Goal: Use online tool/utility: Use online tool/utility

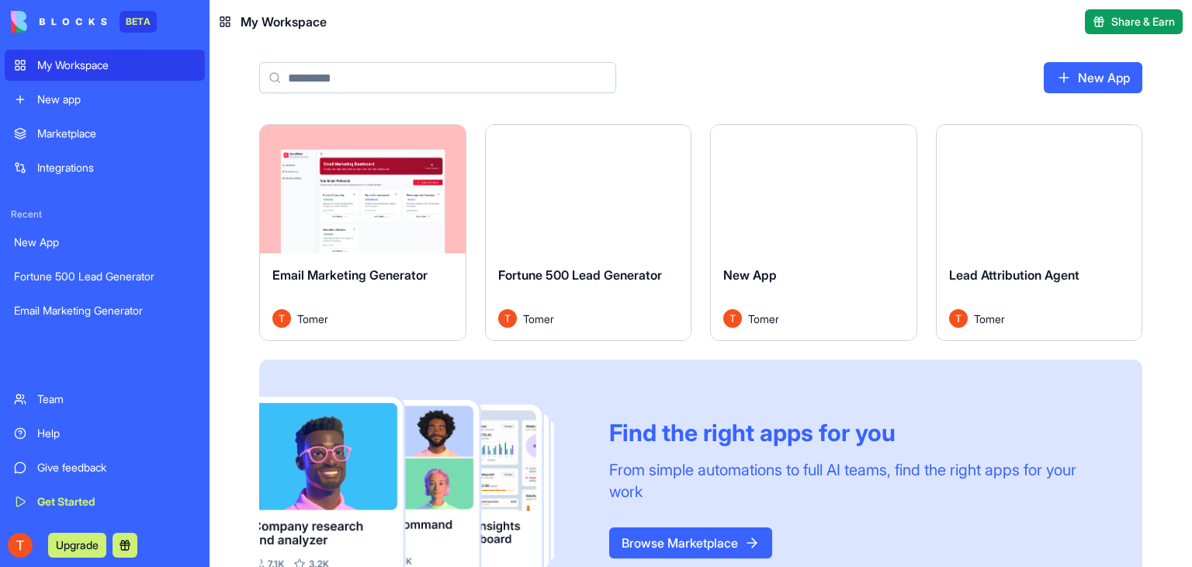
click at [340, 230] on div "Launch" at bounding box center [363, 189] width 206 height 128
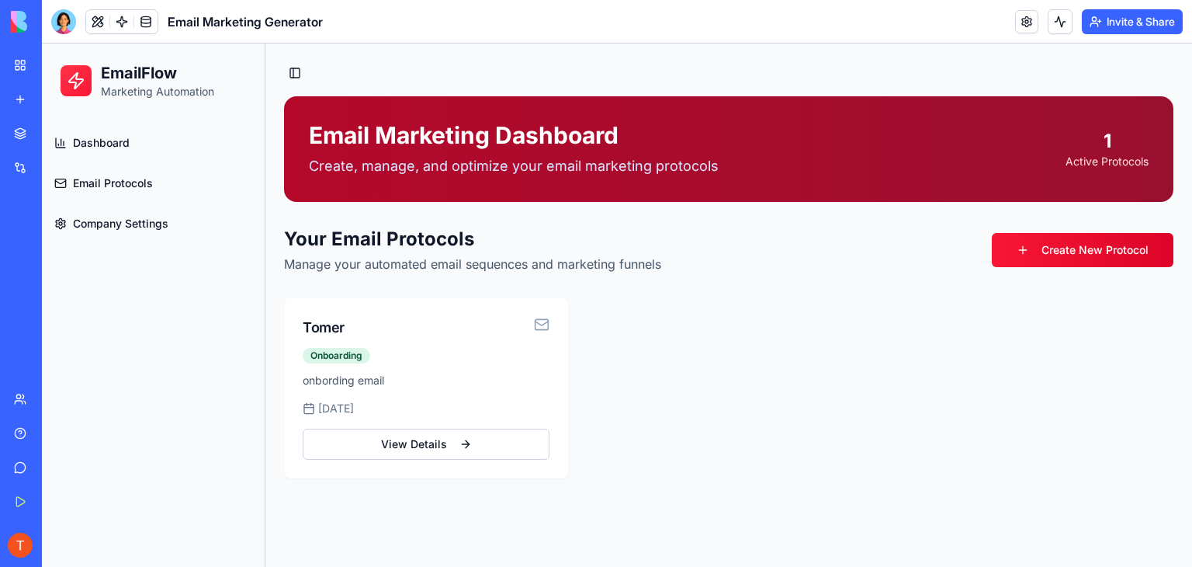
click at [18, 92] on link "New app" at bounding box center [36, 99] width 62 height 31
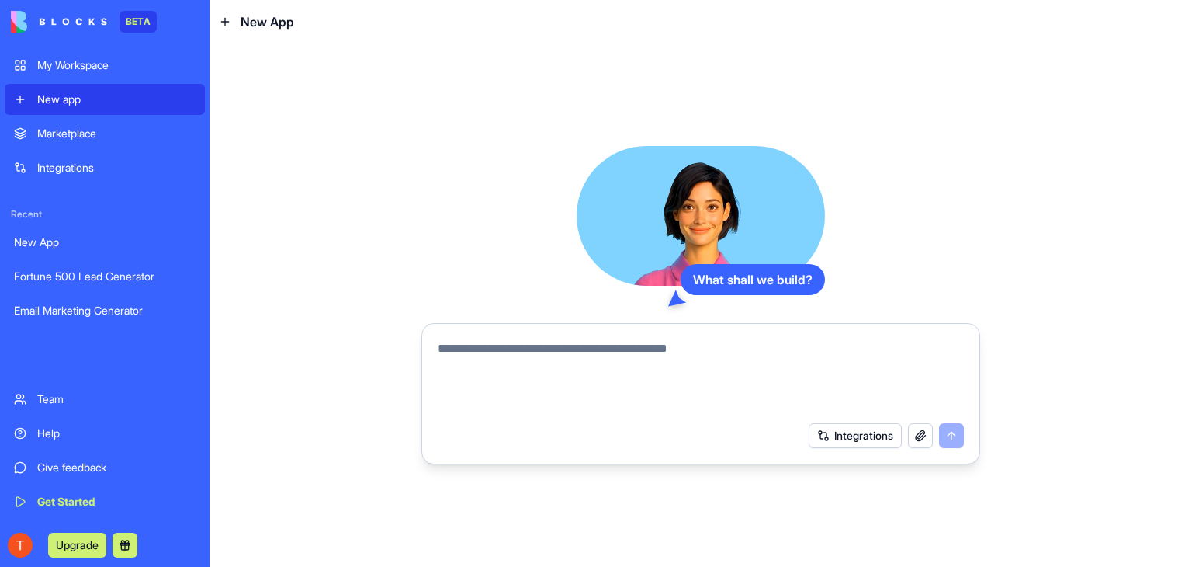
click at [18, 92] on link "New app" at bounding box center [105, 99] width 200 height 31
paste textarea "**********"
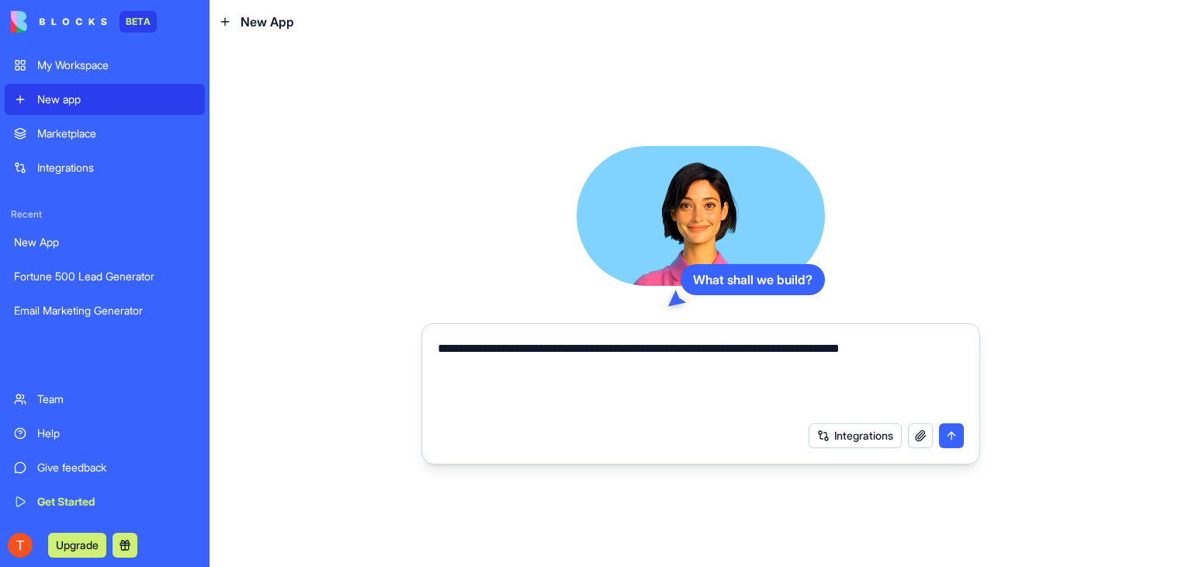
type textarea "**********"
click at [944, 432] on button "submit" at bounding box center [951, 435] width 25 height 25
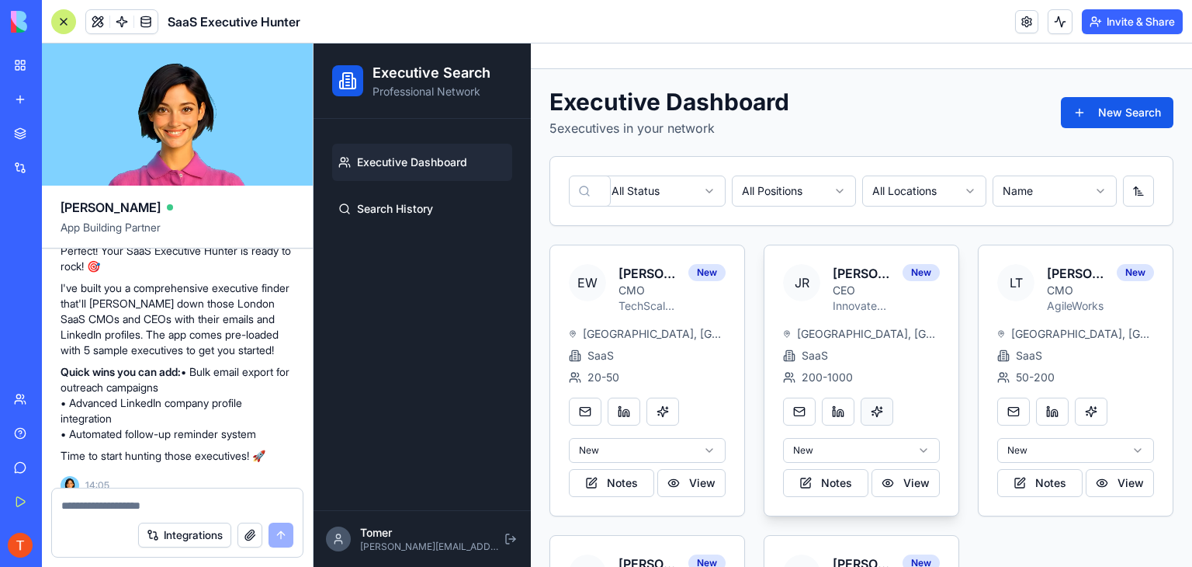
click at [872, 413] on button at bounding box center [877, 411] width 33 height 28
click at [895, 445] on html "Executive Search Professional Network Executive Dashboard Search History Tomer …" at bounding box center [753, 434] width 879 height 782
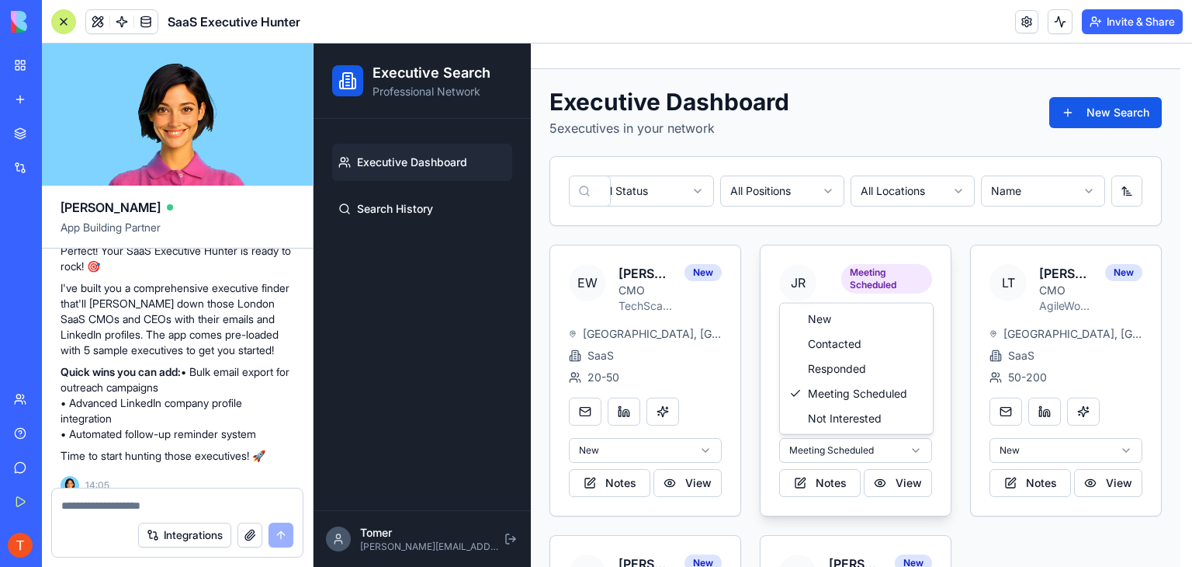
click at [860, 446] on html "Executive Search Professional Network Executive Dashboard Search History Tomer …" at bounding box center [753, 434] width 879 height 782
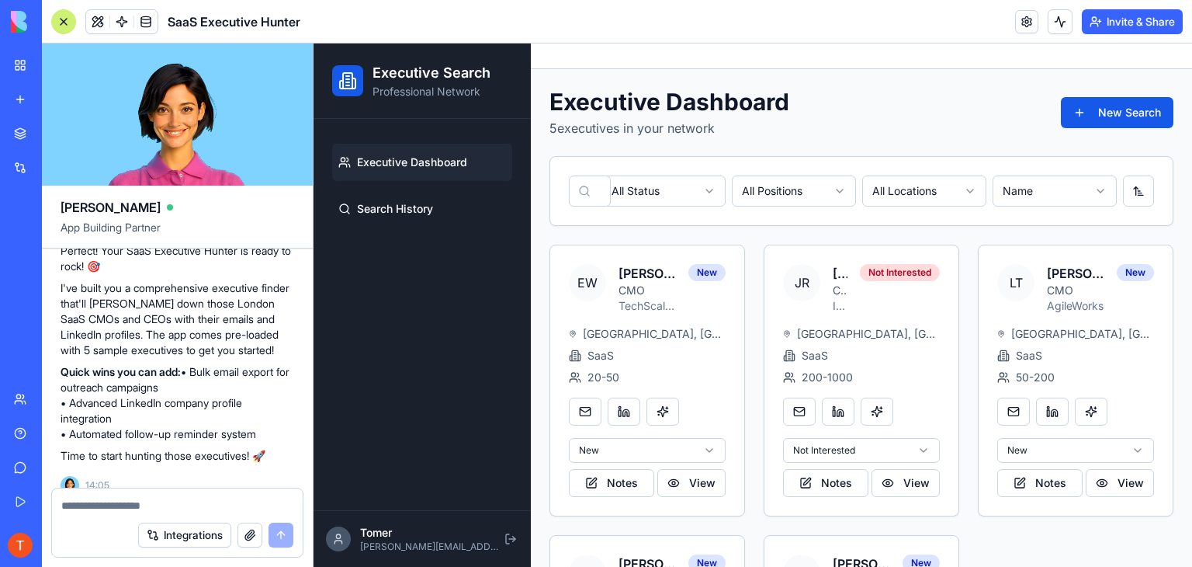
click at [697, 193] on html "Executive Search Professional Network Executive Dashboard Search History Tomer …" at bounding box center [753, 434] width 879 height 782
click at [779, 190] on html "Executive Search Professional Network Executive Dashboard Search History Tomer …" at bounding box center [753, 434] width 879 height 782
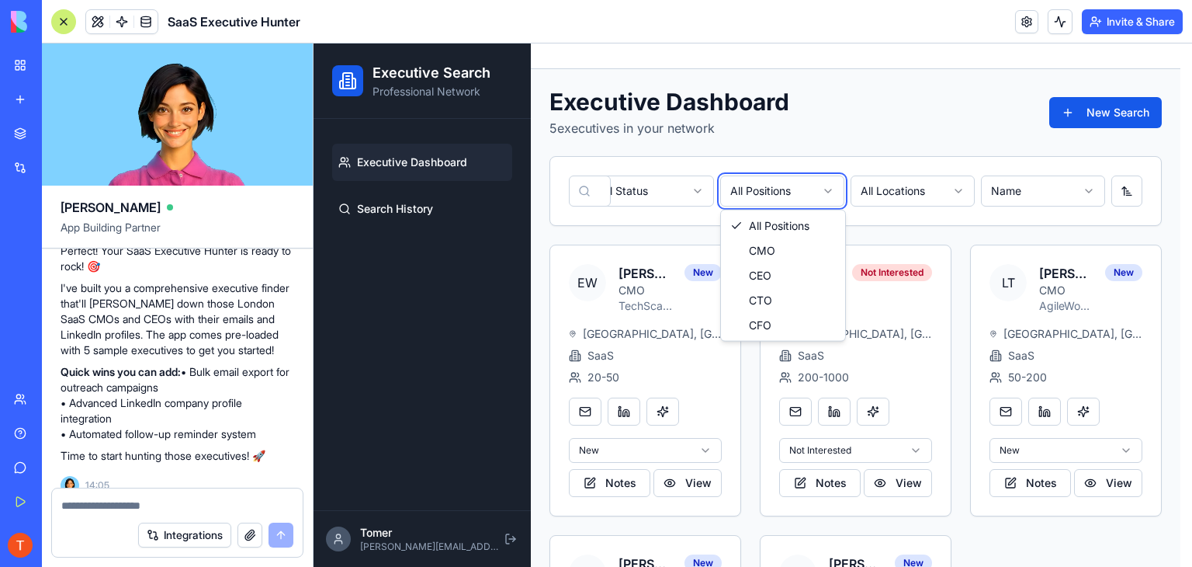
click at [779, 190] on html "Executive Search Professional Network Executive Dashboard Search History Tomer …" at bounding box center [753, 434] width 879 height 782
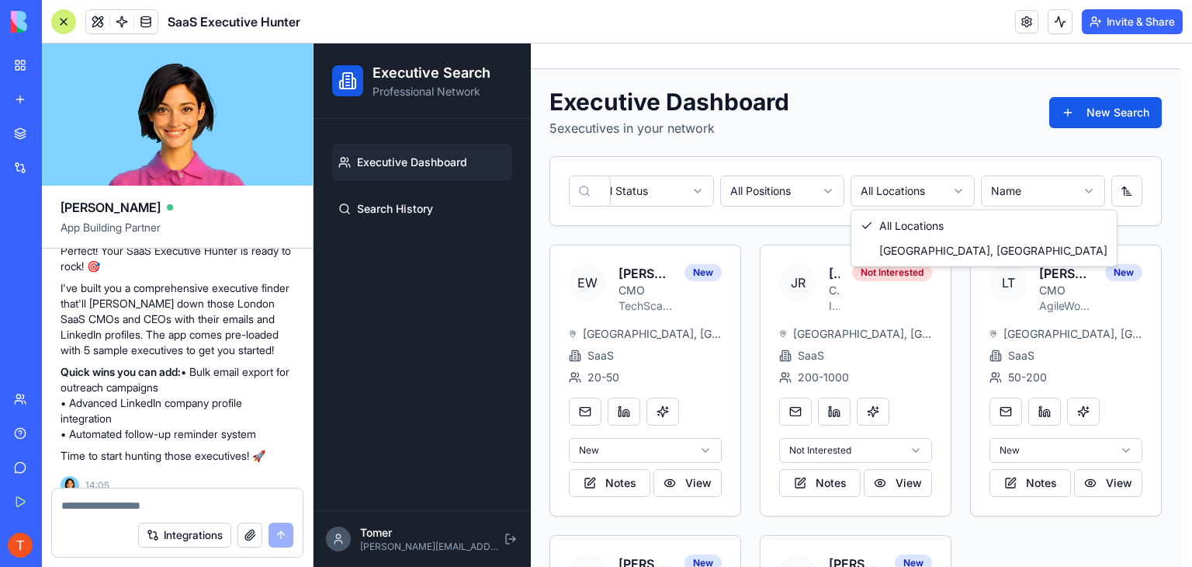
click at [894, 192] on html "Executive Search Professional Network Executive Dashboard Search History Tomer …" at bounding box center [753, 434] width 879 height 782
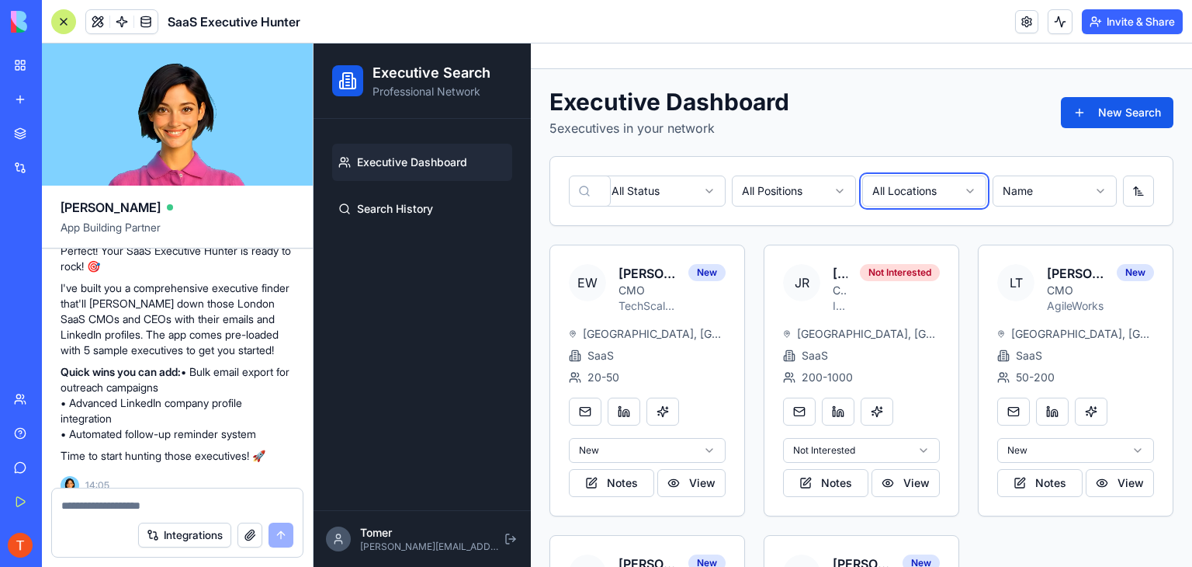
click at [895, 193] on html "Executive Search Professional Network Executive Dashboard Search History Tomer …" at bounding box center [753, 434] width 879 height 782
click at [1055, 196] on html "Executive Search Professional Network Executive Dashboard Search History Tomer …" at bounding box center [753, 434] width 879 height 782
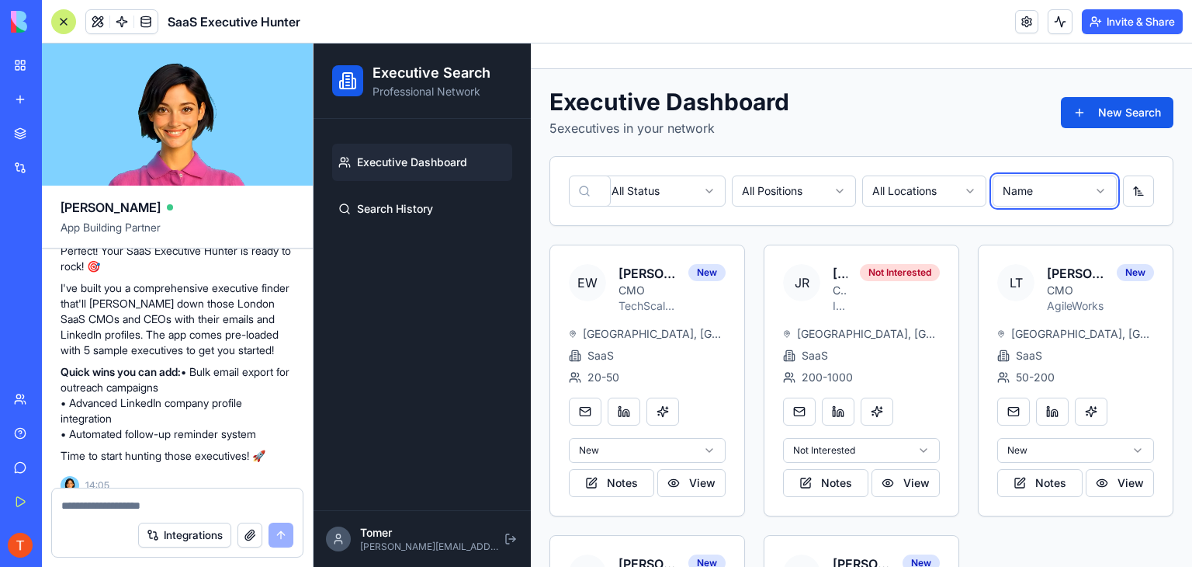
click at [1055, 196] on html "Executive Search Professional Network Executive Dashboard Search History Tomer …" at bounding box center [753, 434] width 879 height 782
click at [1052, 405] on link at bounding box center [1052, 411] width 33 height 28
click at [630, 411] on link at bounding box center [624, 411] width 33 height 28
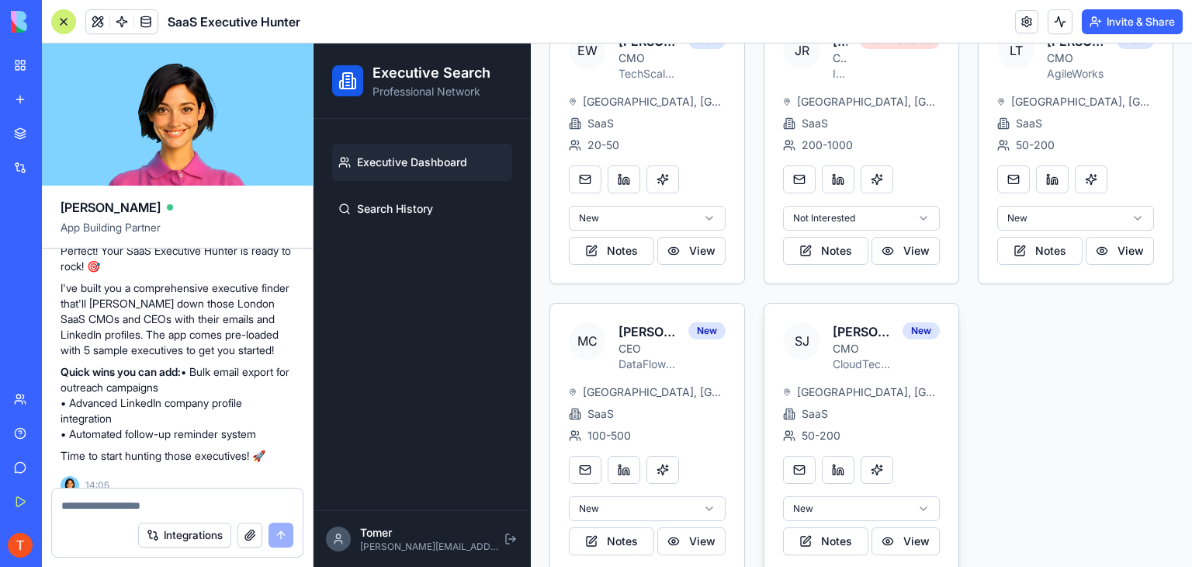
scroll to position [233, 0]
click at [832, 473] on link at bounding box center [838, 469] width 33 height 28
click at [800, 463] on link at bounding box center [799, 469] width 33 height 28
click at [918, 529] on button "View" at bounding box center [906, 540] width 68 height 28
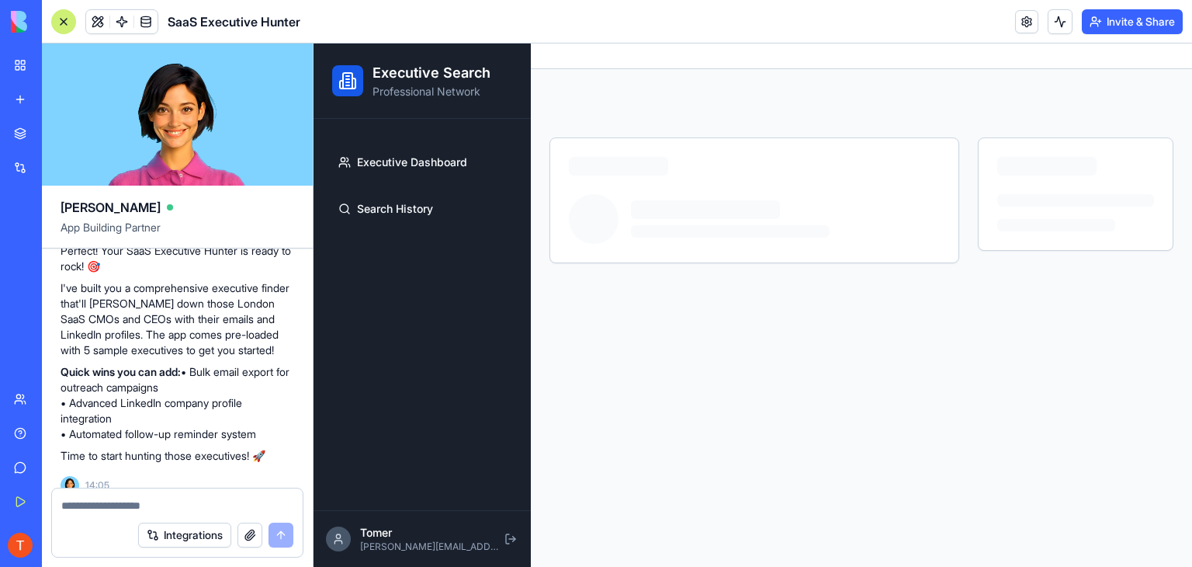
scroll to position [0, 0]
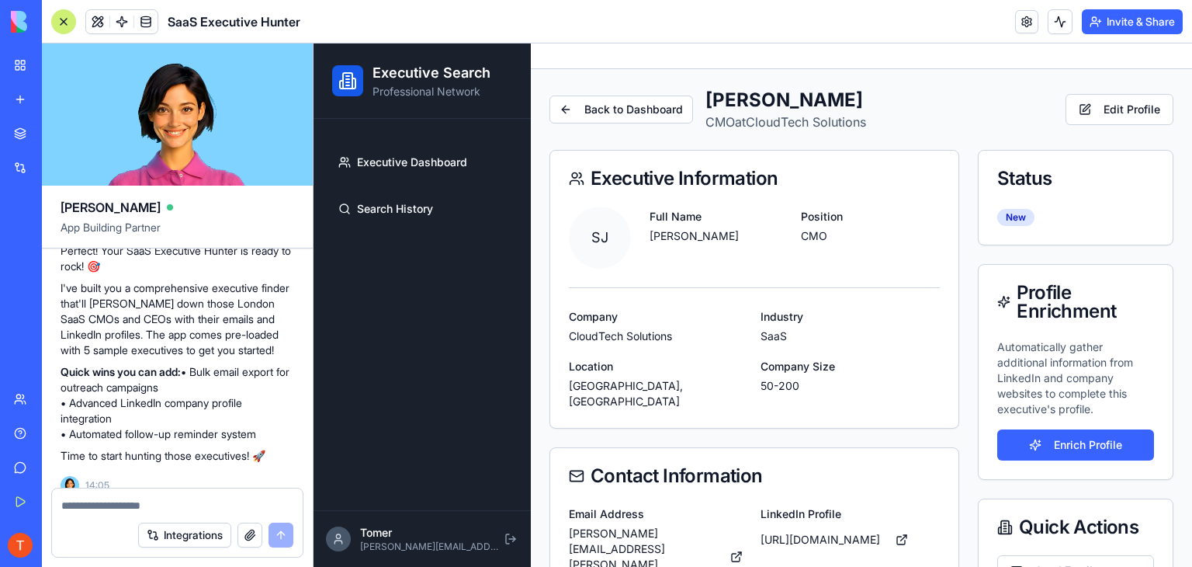
click at [692, 240] on p "[PERSON_NAME]" at bounding box center [719, 236] width 139 height 16
copy p "[PERSON_NAME]"
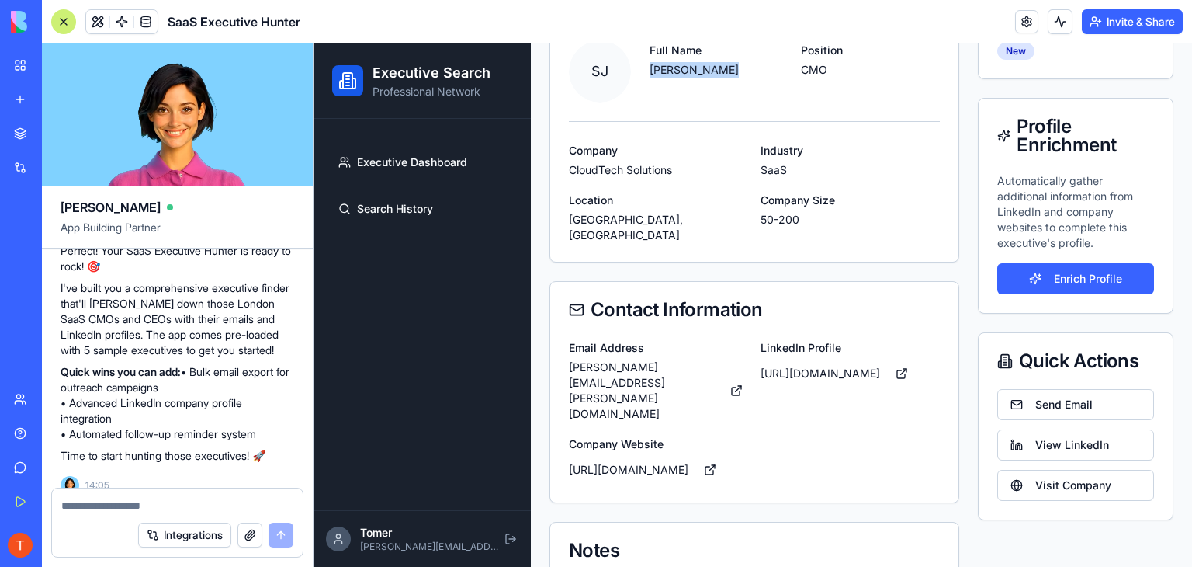
scroll to position [180, 0]
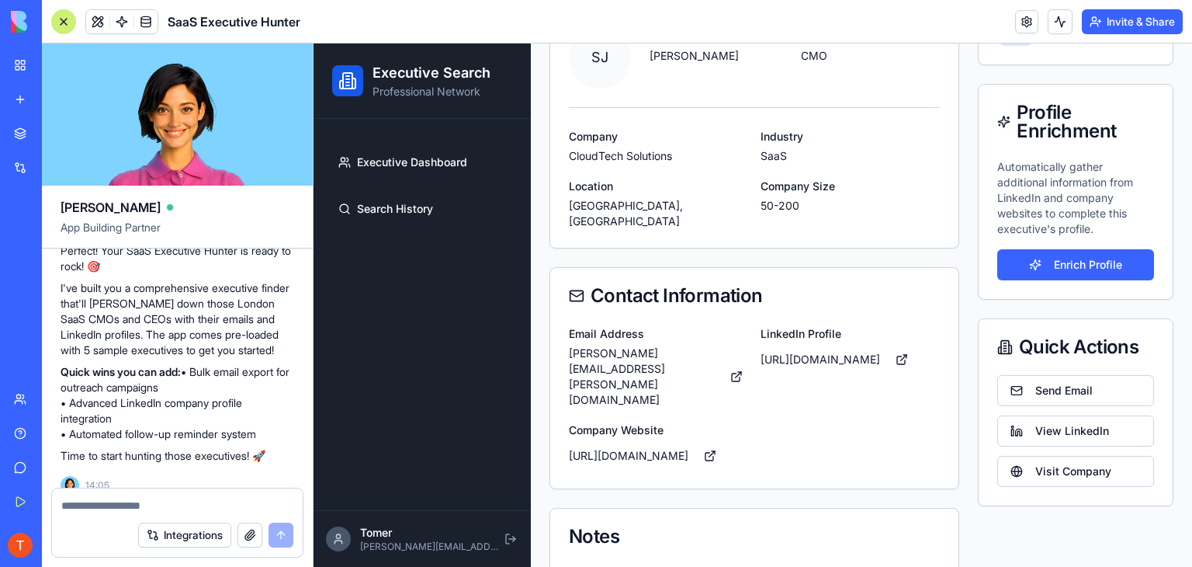
click at [637, 448] on p "[URL][DOMAIN_NAME]" at bounding box center [629, 456] width 120 height 16
copy p "cloudtech"
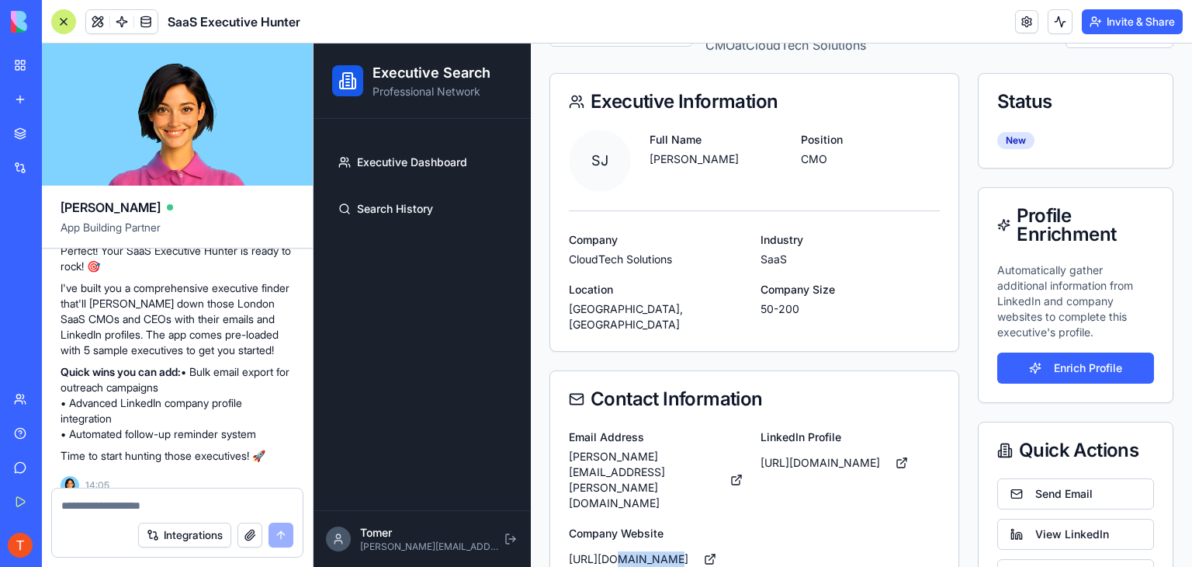
scroll to position [0, 0]
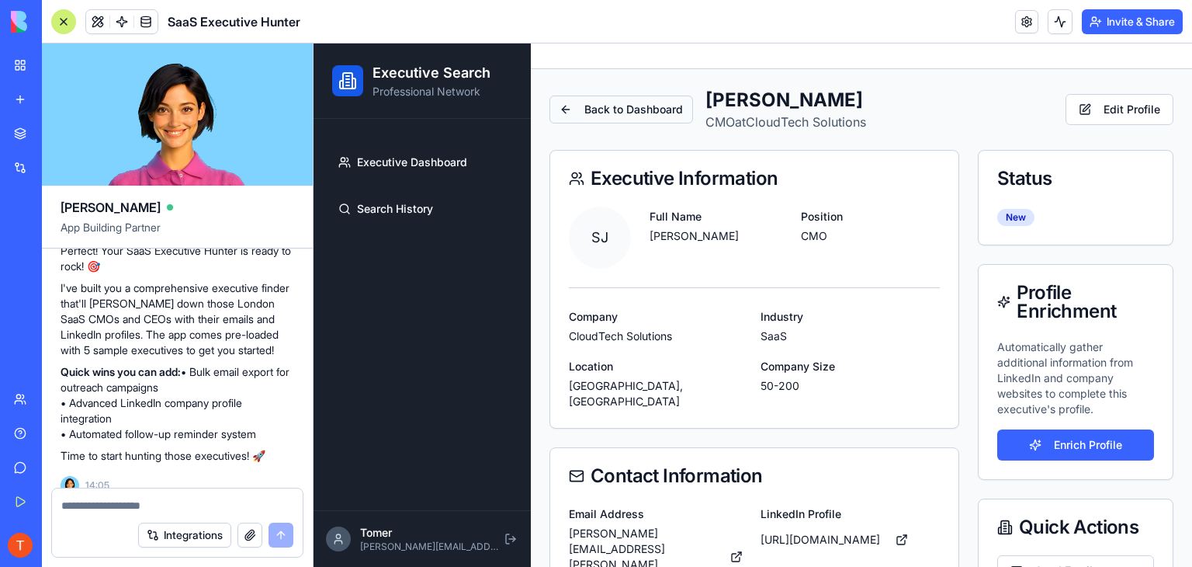
click at [626, 111] on button "Back to Dashboard" at bounding box center [622, 109] width 144 height 28
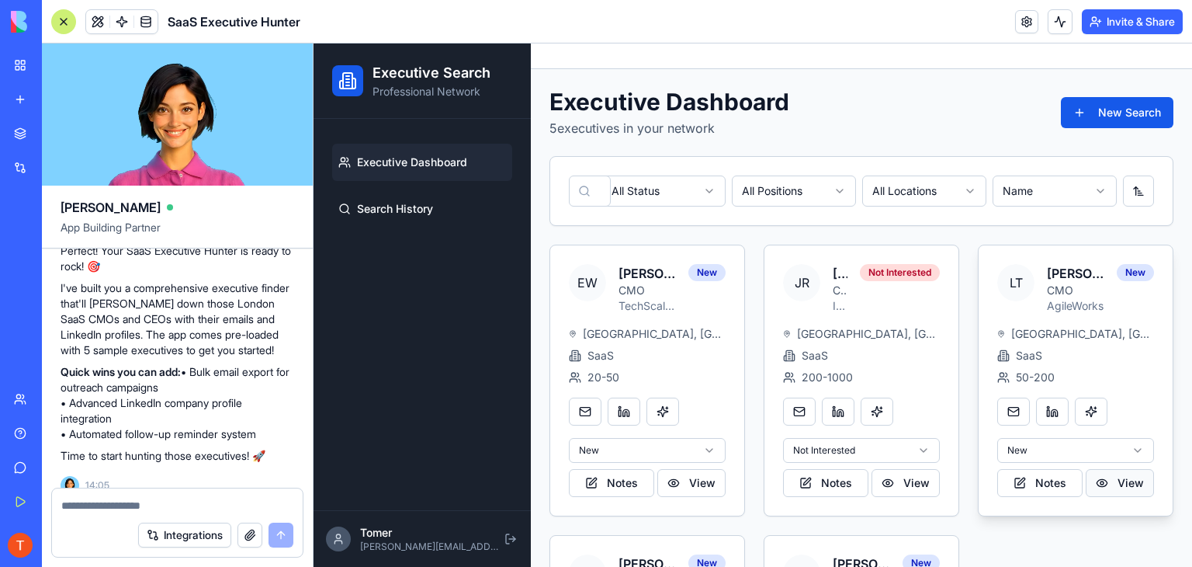
click at [1101, 488] on button "View" at bounding box center [1120, 483] width 68 height 28
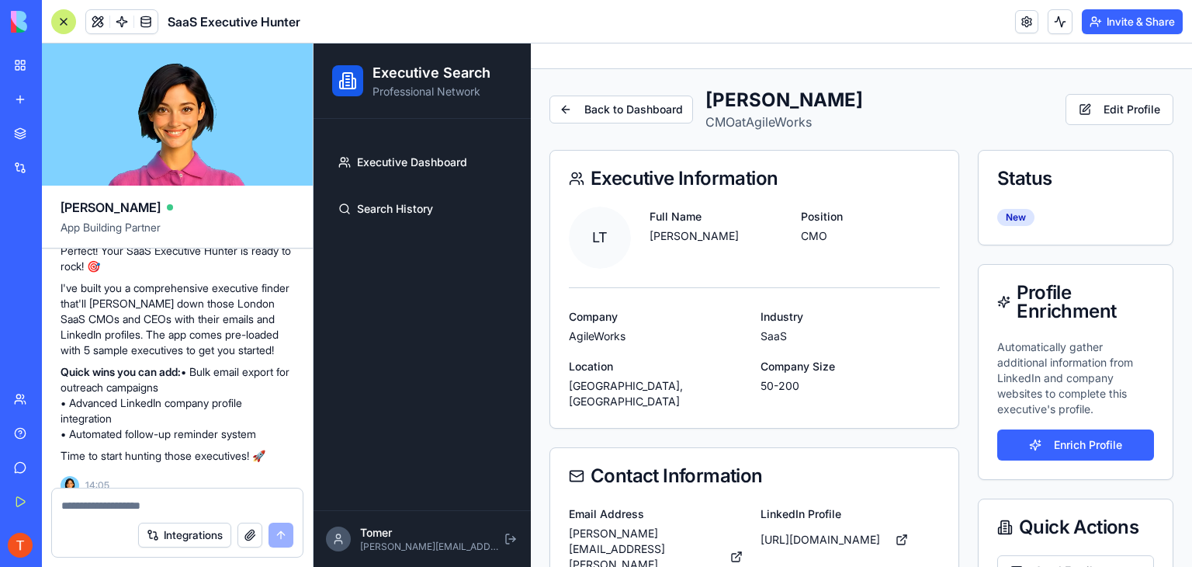
click at [697, 228] on p "[PERSON_NAME]" at bounding box center [719, 236] width 139 height 16
click at [696, 228] on p "[PERSON_NAME]" at bounding box center [719, 236] width 139 height 16
click at [695, 228] on p "[PERSON_NAME]" at bounding box center [719, 236] width 139 height 16
drag, startPoint x: 695, startPoint y: 227, endPoint x: 685, endPoint y: 231, distance: 10.8
click at [685, 231] on p "[PERSON_NAME]" at bounding box center [719, 236] width 139 height 16
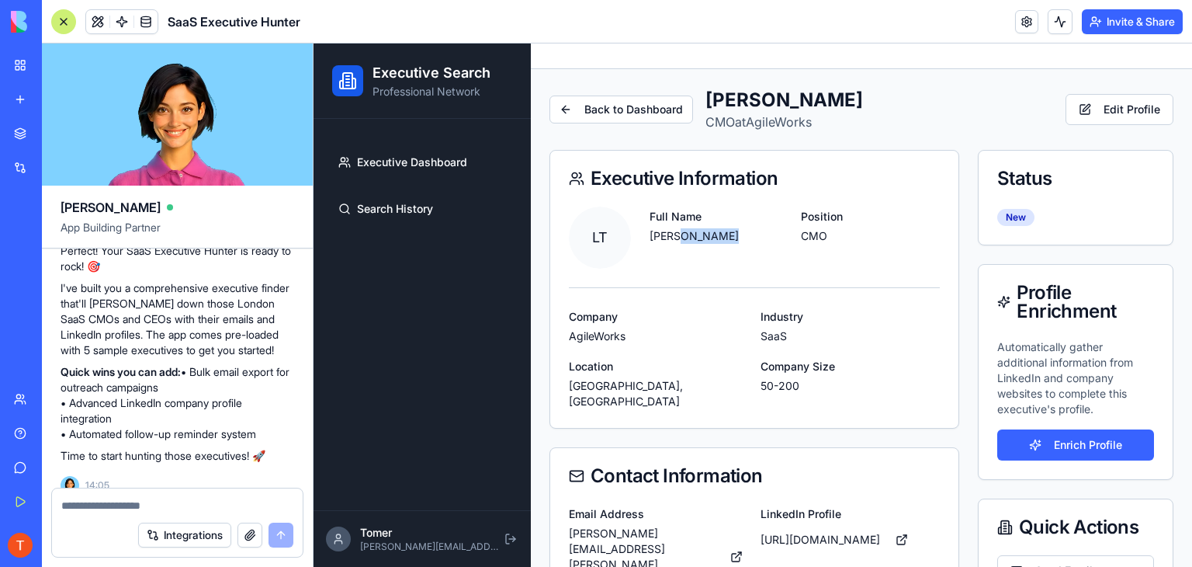
click at [685, 231] on p "[PERSON_NAME]" at bounding box center [719, 236] width 139 height 16
copy p "[PERSON_NAME]"
click at [578, 338] on p "AgileWorks" at bounding box center [658, 336] width 179 height 16
click at [577, 338] on p "AgileWorks" at bounding box center [658, 336] width 179 height 16
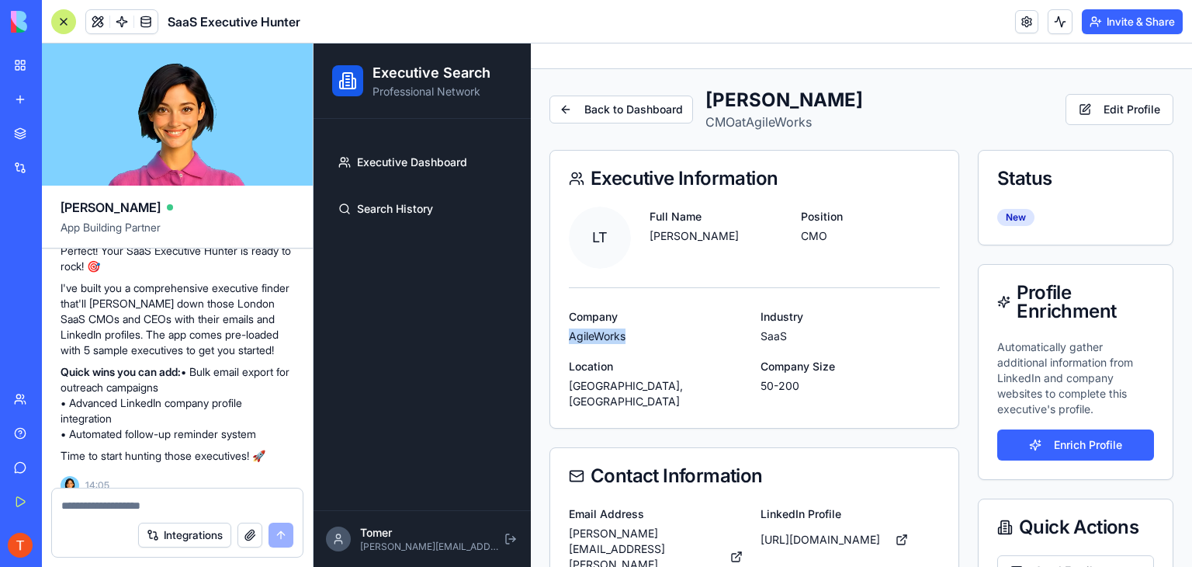
copy p "AgileWorks"
click at [652, 109] on button "Back to Dashboard" at bounding box center [622, 109] width 144 height 28
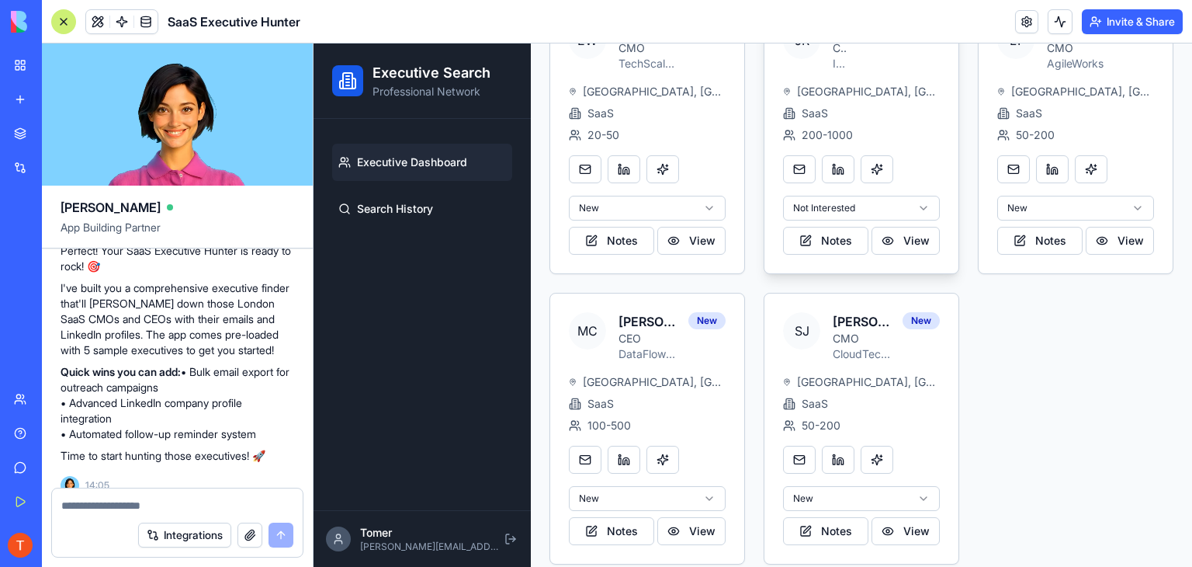
scroll to position [257, 0]
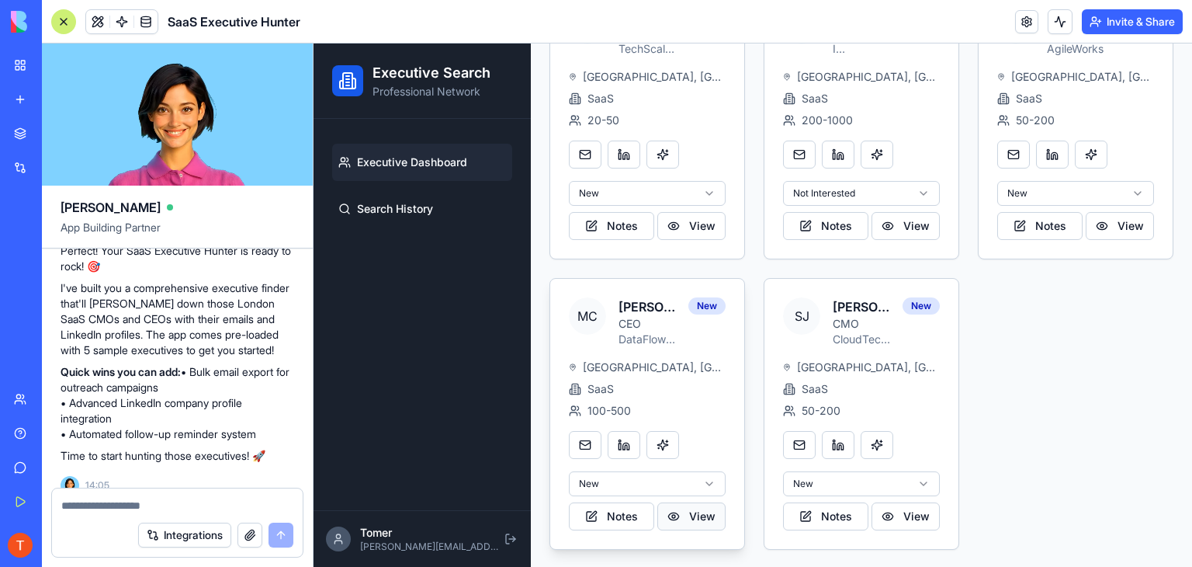
click at [677, 512] on button "View" at bounding box center [691, 516] width 68 height 28
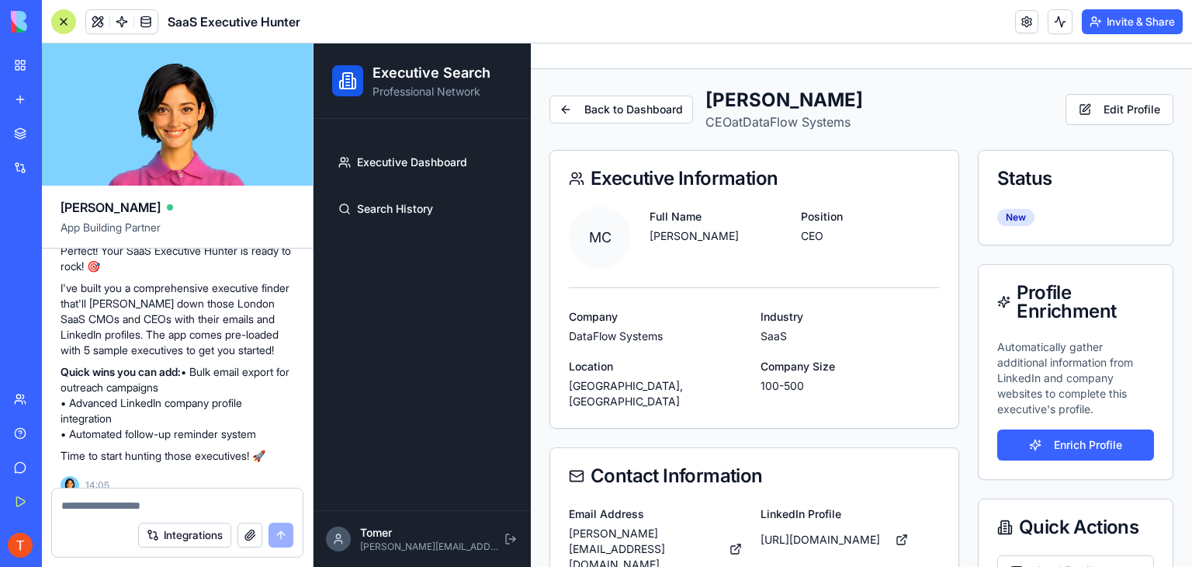
click at [685, 232] on p "[PERSON_NAME]" at bounding box center [719, 236] width 139 height 16
copy p "[PERSON_NAME]"
click at [621, 334] on p "DataFlow Systems" at bounding box center [658, 336] width 179 height 16
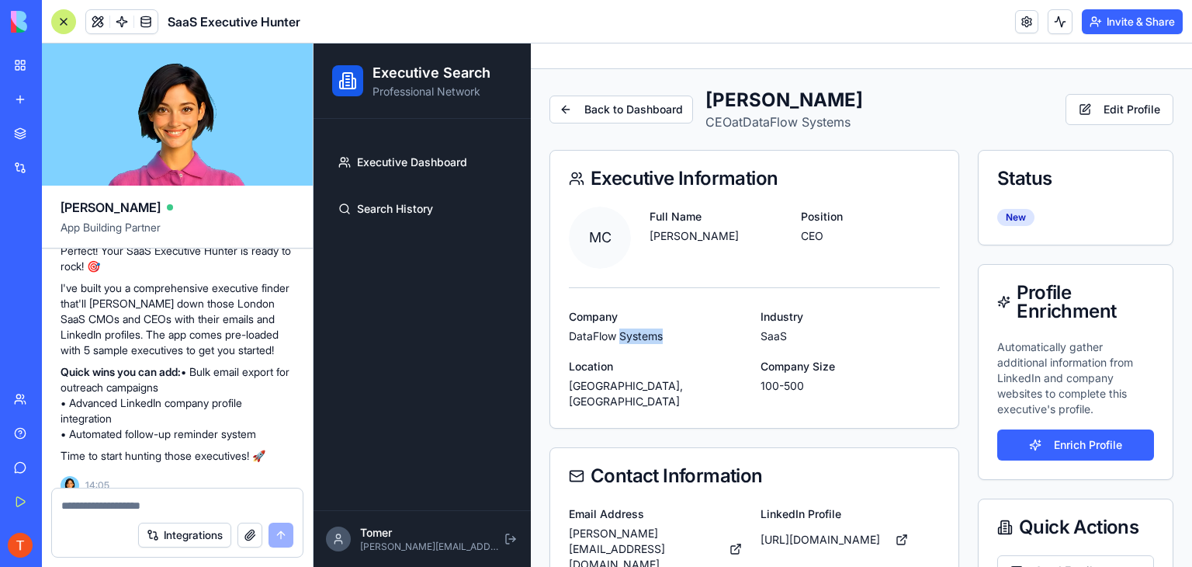
click at [621, 334] on p "DataFlow Systems" at bounding box center [658, 336] width 179 height 16
copy p "DataFlow Systems"
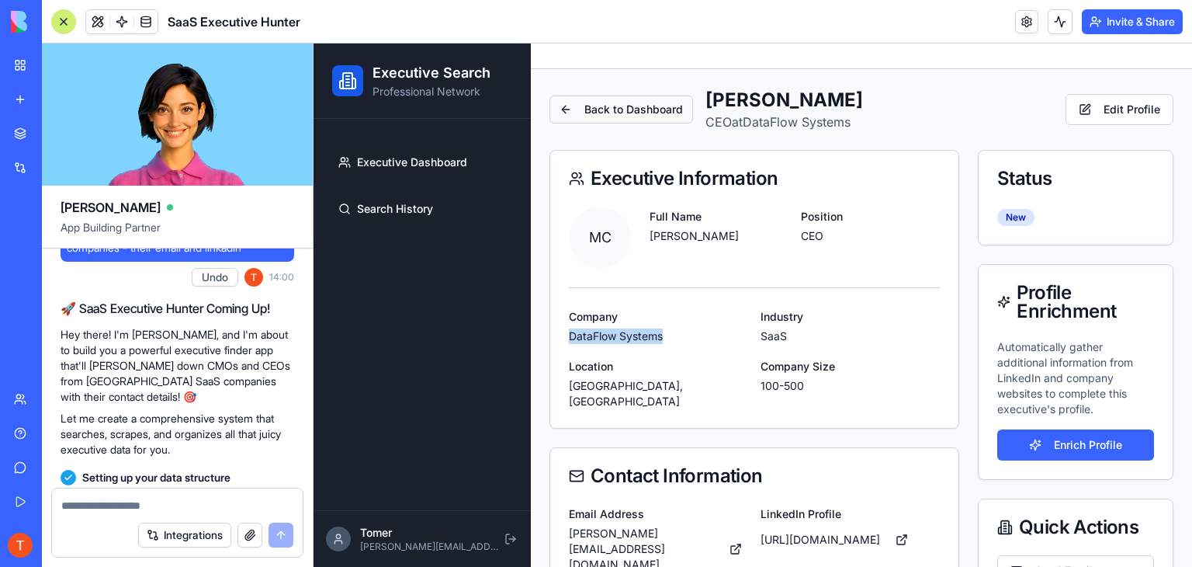
click at [618, 120] on button "Back to Dashboard" at bounding box center [622, 109] width 144 height 28
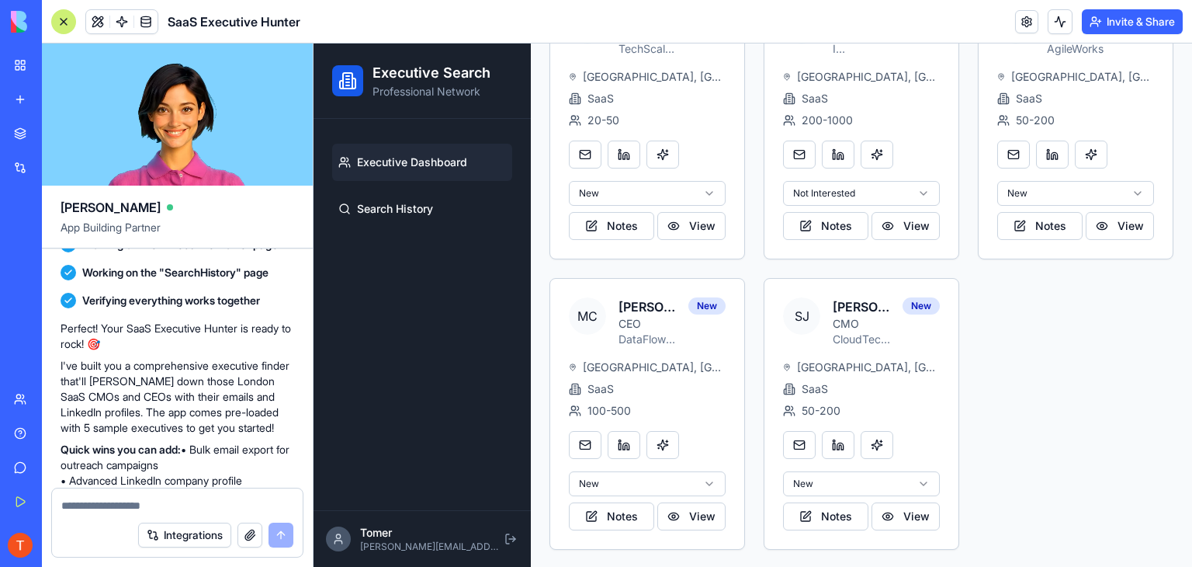
scroll to position [521, 0]
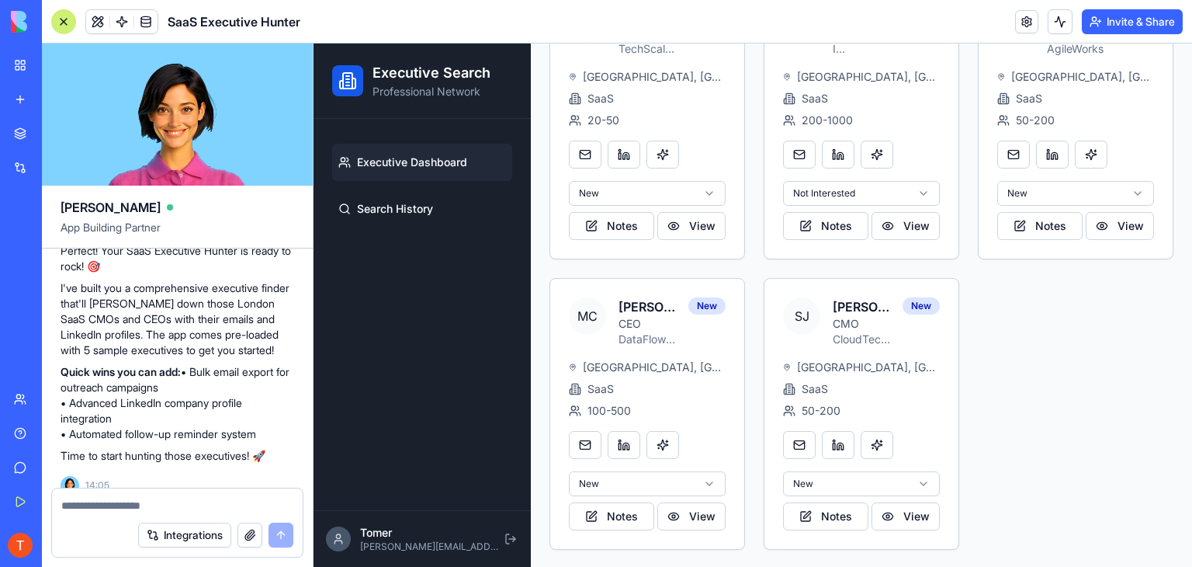
click at [249, 538] on button "button" at bounding box center [250, 534] width 25 height 25
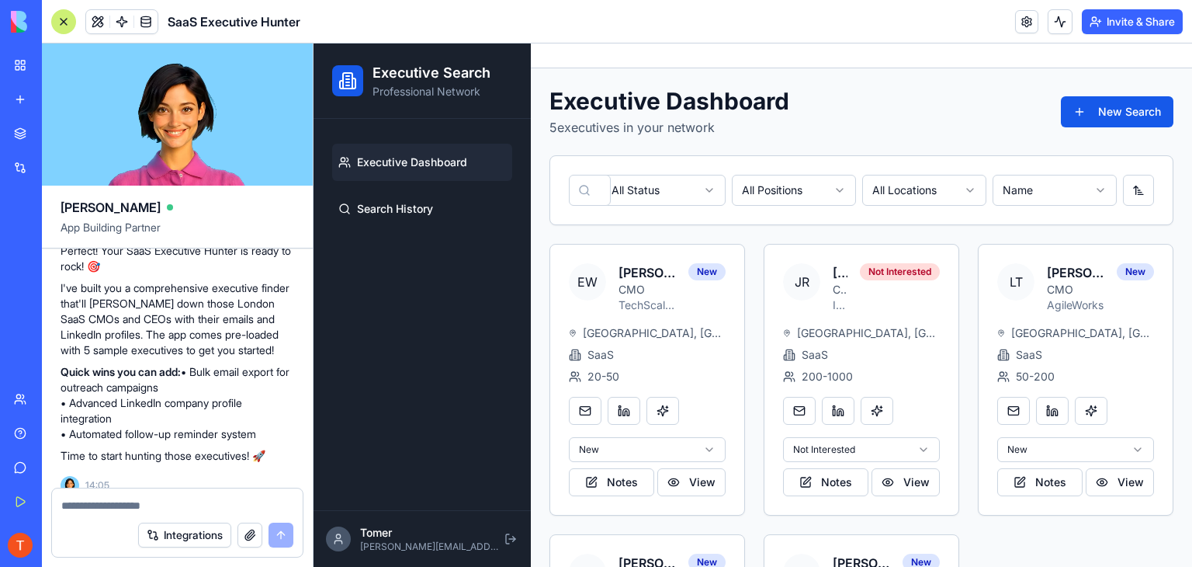
scroll to position [0, 0]
click at [1123, 191] on button at bounding box center [1138, 190] width 31 height 31
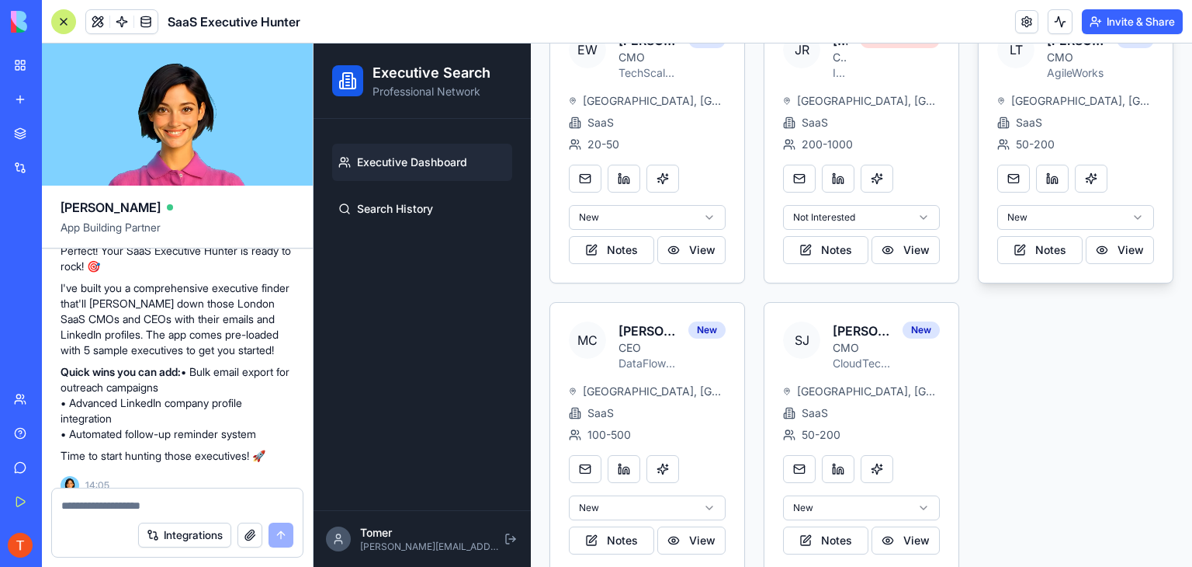
scroll to position [257, 0]
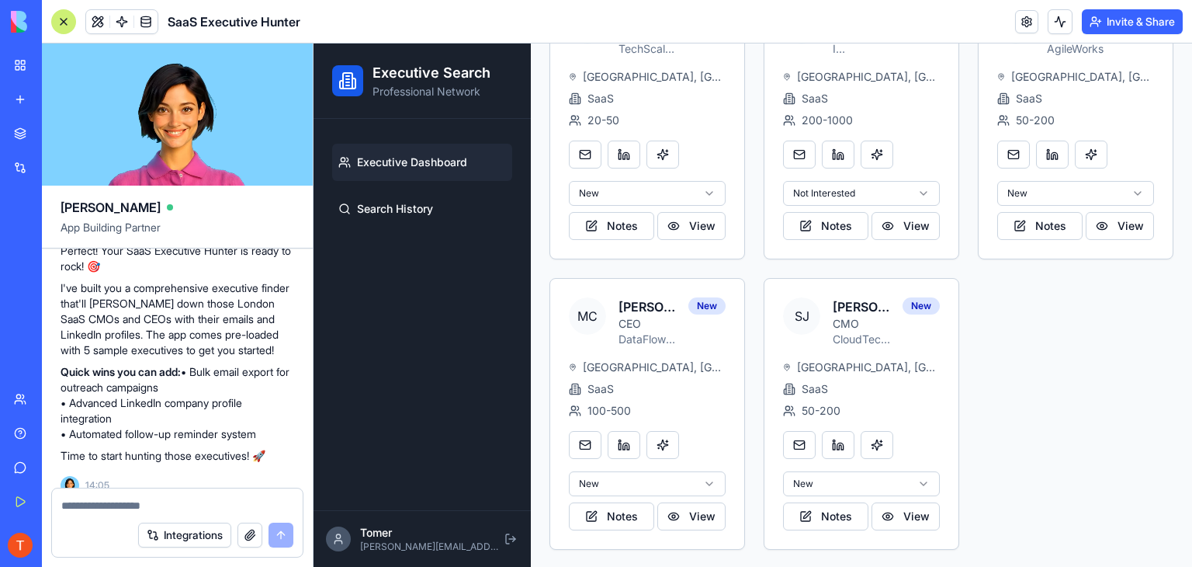
click at [188, 536] on button "Integrations" at bounding box center [184, 534] width 93 height 25
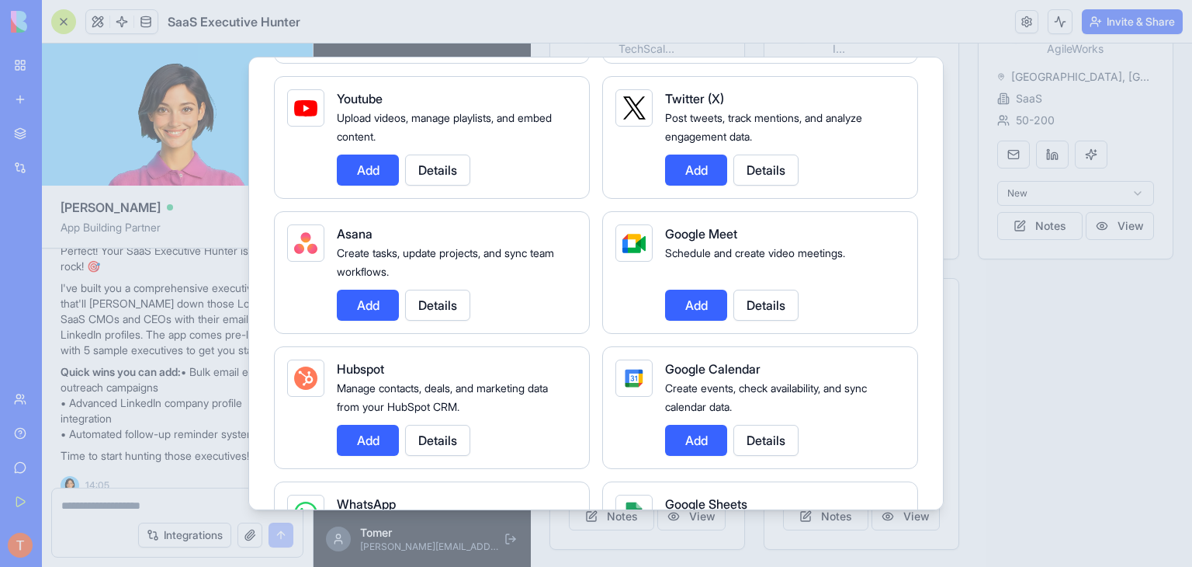
scroll to position [78, 0]
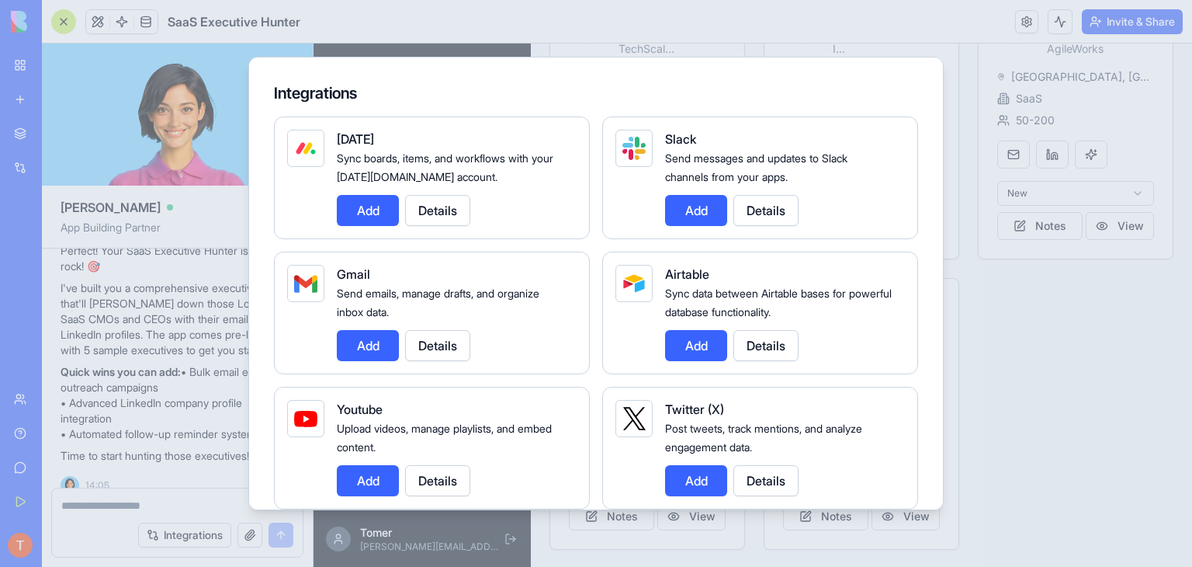
click at [354, 352] on button "Add" at bounding box center [368, 345] width 62 height 31
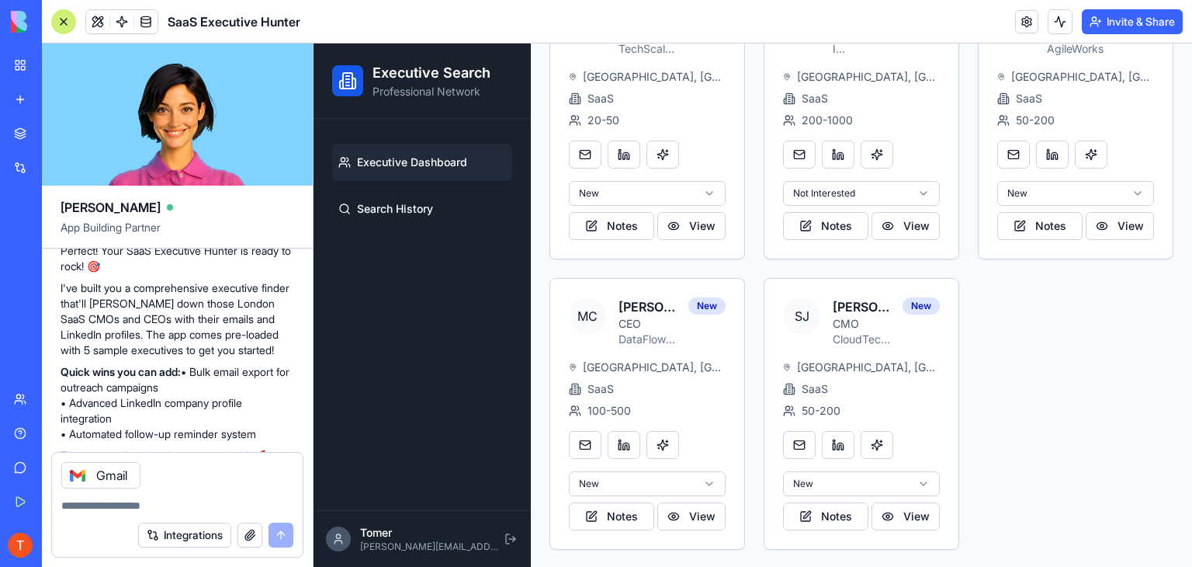
click at [271, 535] on div "Integrations" at bounding box center [215, 534] width 155 height 25
click at [220, 509] on textarea at bounding box center [177, 506] width 232 height 16
click at [168, 477] on div "Gmail" at bounding box center [177, 471] width 251 height 36
click at [1015, 347] on div "EW [PERSON_NAME] CMO TechScale Ltd [GEOGRAPHIC_DATA], [GEOGRAPHIC_DATA] SaaS 20…" at bounding box center [862, 269] width 624 height 562
click at [502, 540] on button at bounding box center [510, 538] width 16 height 31
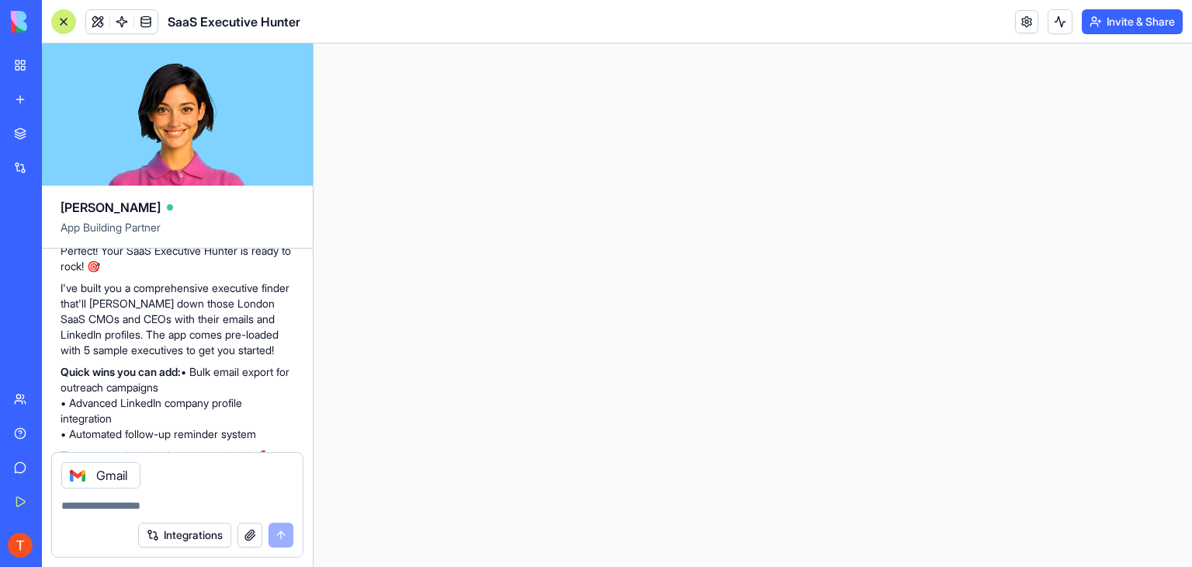
scroll to position [0, 0]
click at [1015, 43] on html at bounding box center [753, 43] width 879 height 0
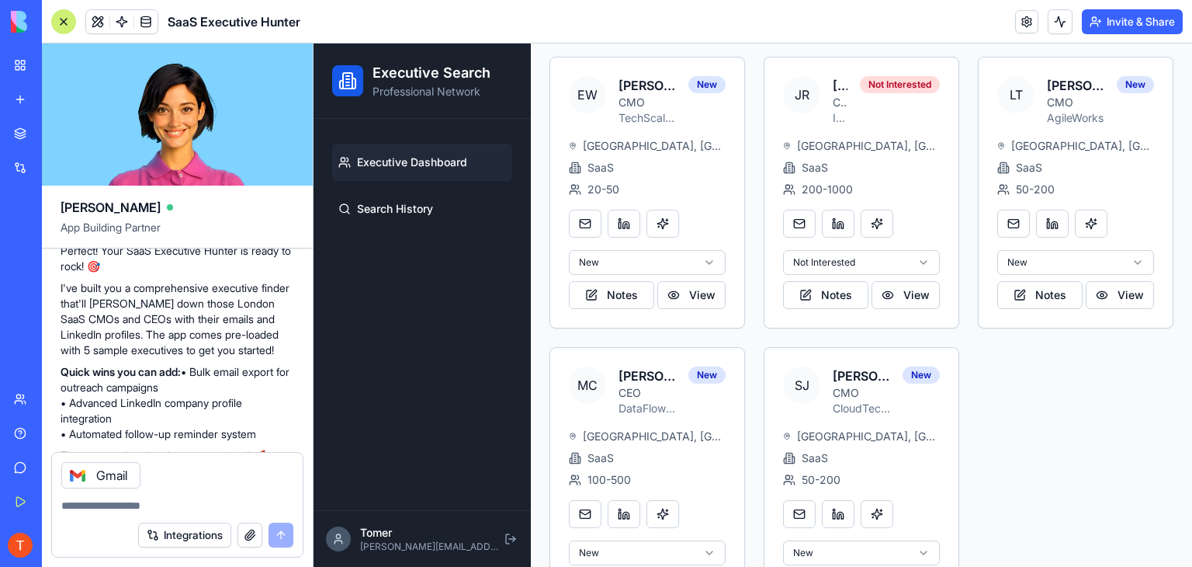
scroll to position [257, 0]
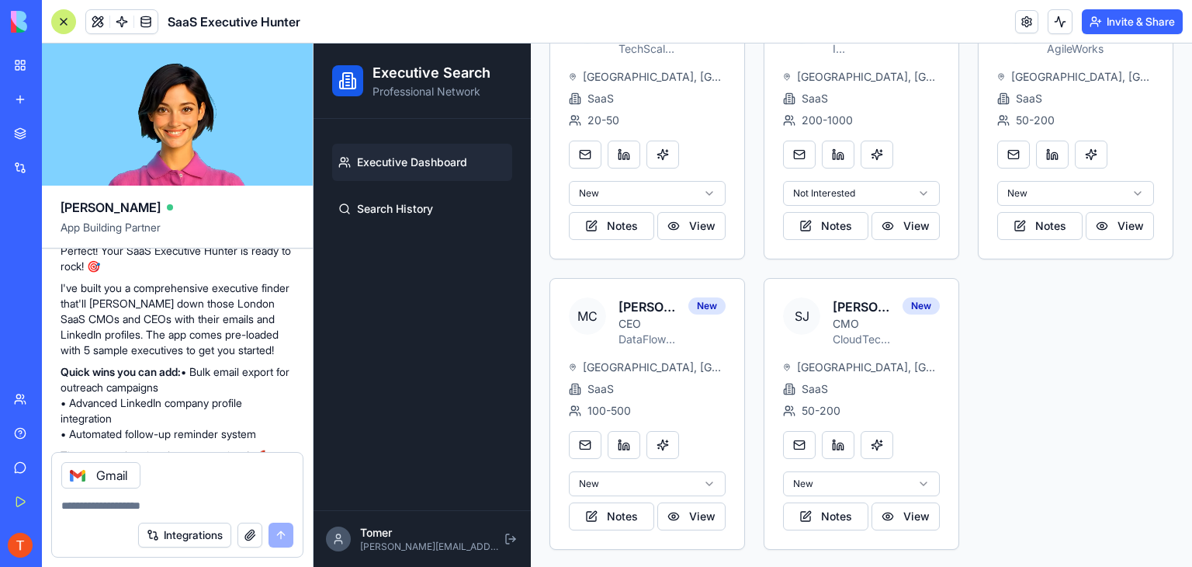
click at [214, 472] on div "Gmail" at bounding box center [177, 471] width 251 height 36
click at [193, 448] on p "Time to start hunting those executives! 🚀" at bounding box center [178, 456] width 234 height 16
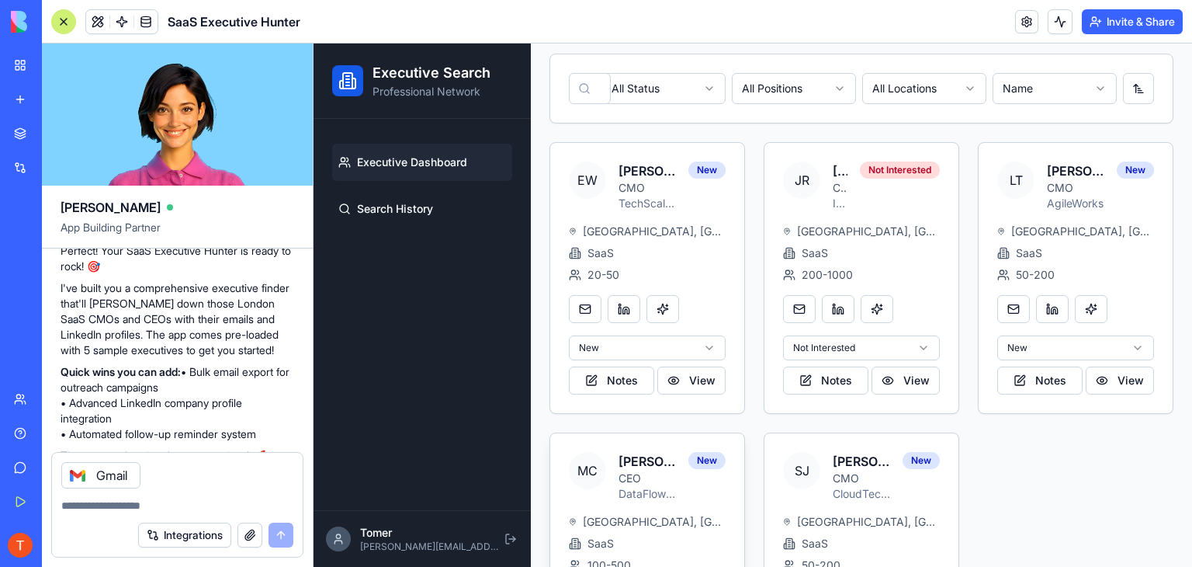
scroll to position [0, 0]
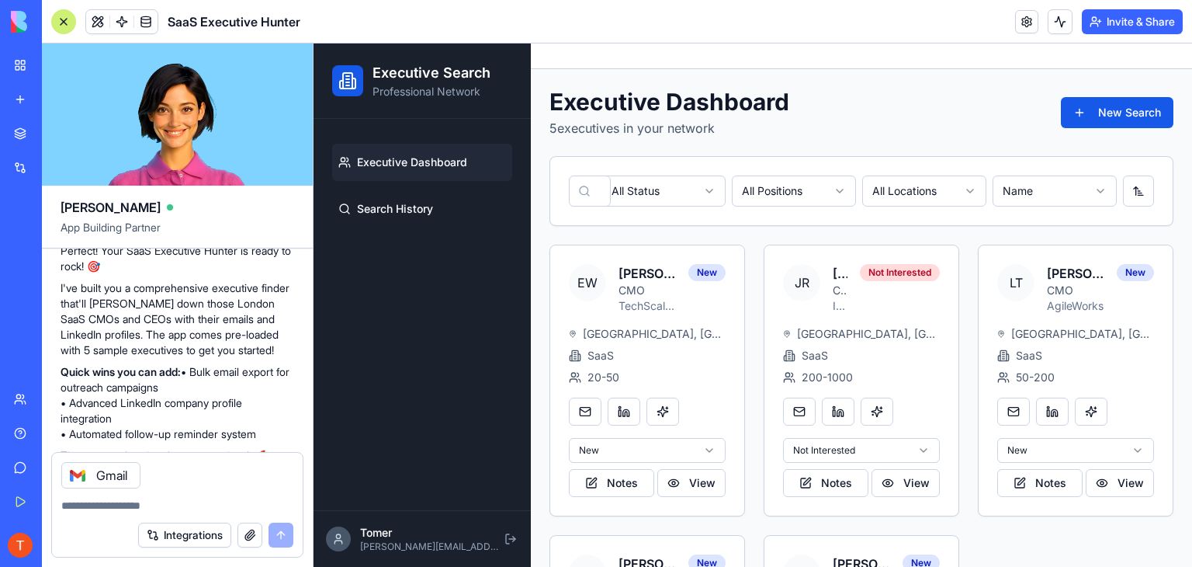
click at [939, 201] on html "Executive Search Professional Network Executive Dashboard Search History Tomer …" at bounding box center [753, 434] width 879 height 782
click at [670, 302] on p "TechScale Ltd" at bounding box center [647, 306] width 57 height 16
click at [691, 476] on button "View" at bounding box center [691, 483] width 68 height 28
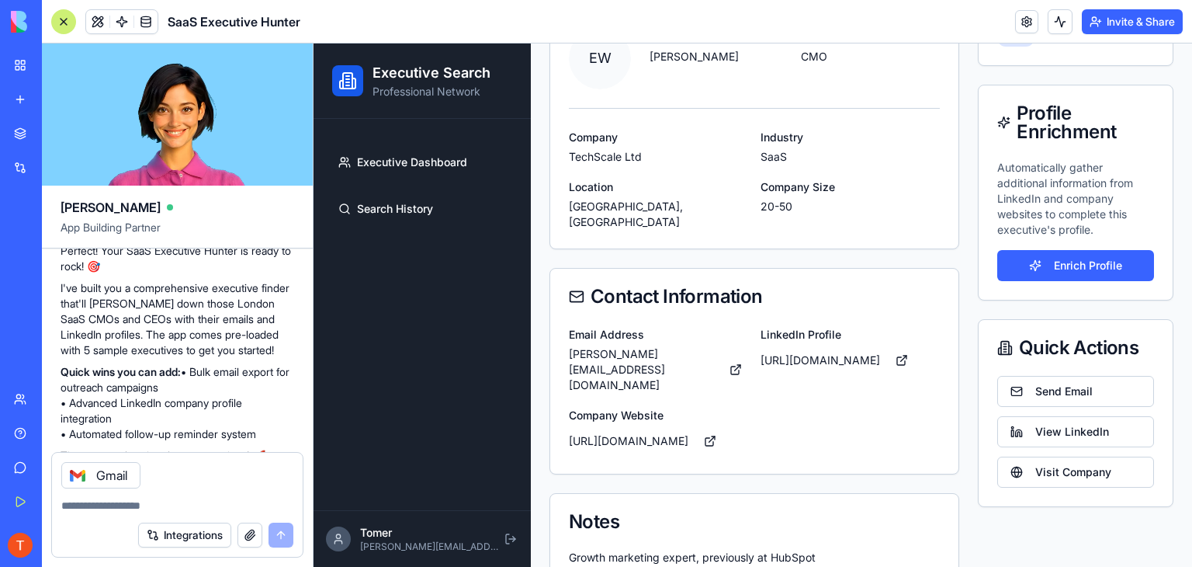
scroll to position [180, 0]
click at [695, 426] on link at bounding box center [710, 440] width 31 height 28
click at [716, 549] on p "Growth marketing expert, previously at HubSpot" at bounding box center [754, 557] width 371 height 16
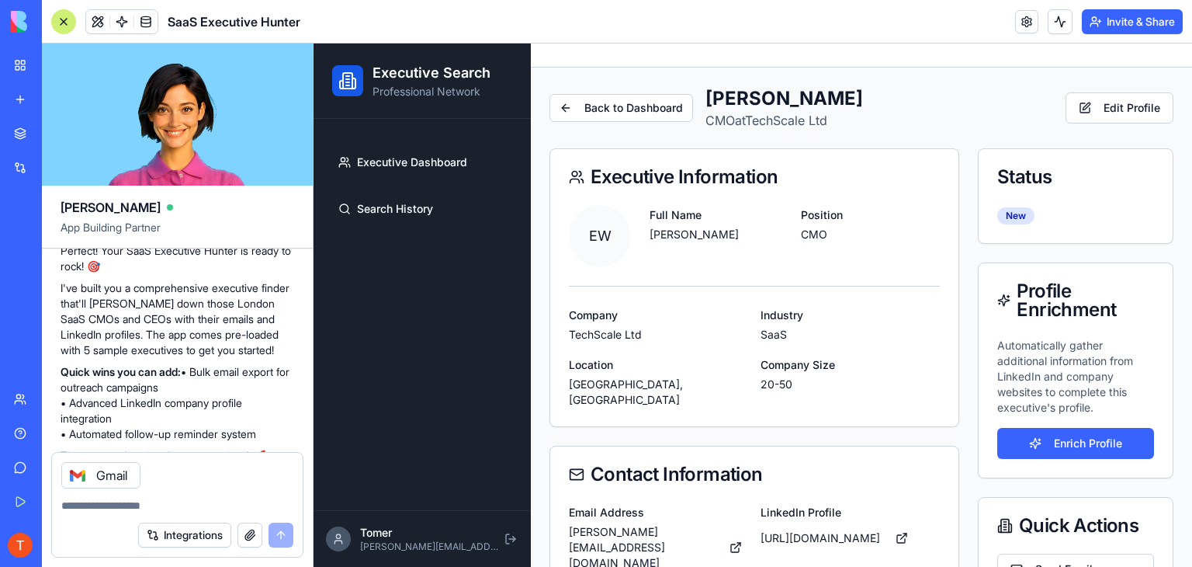
scroll to position [0, 0]
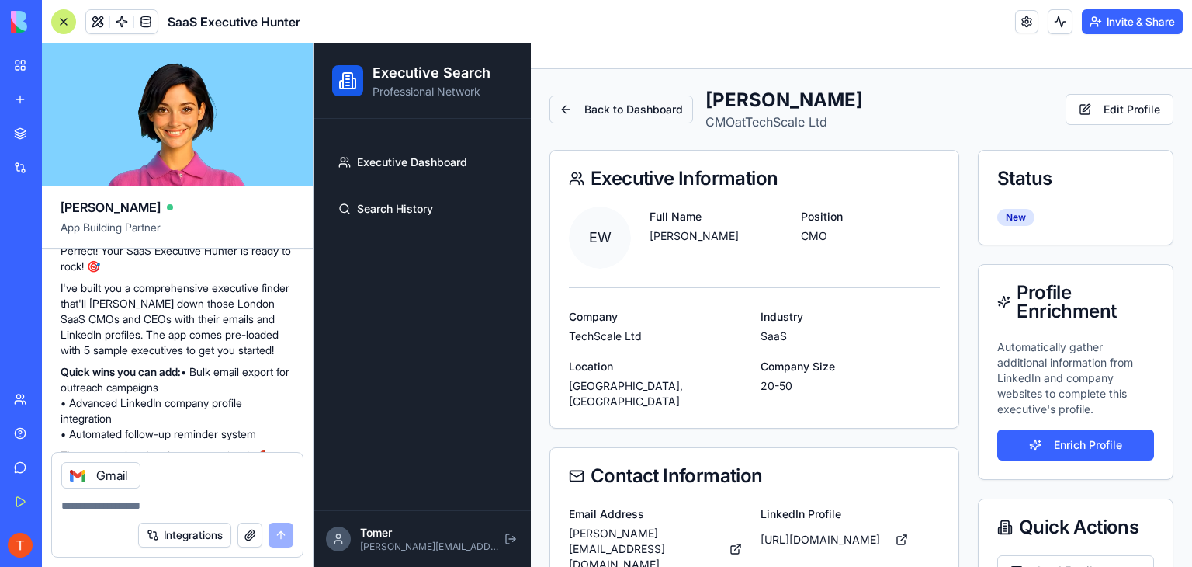
click at [621, 115] on button "Back to Dashboard" at bounding box center [622, 109] width 144 height 28
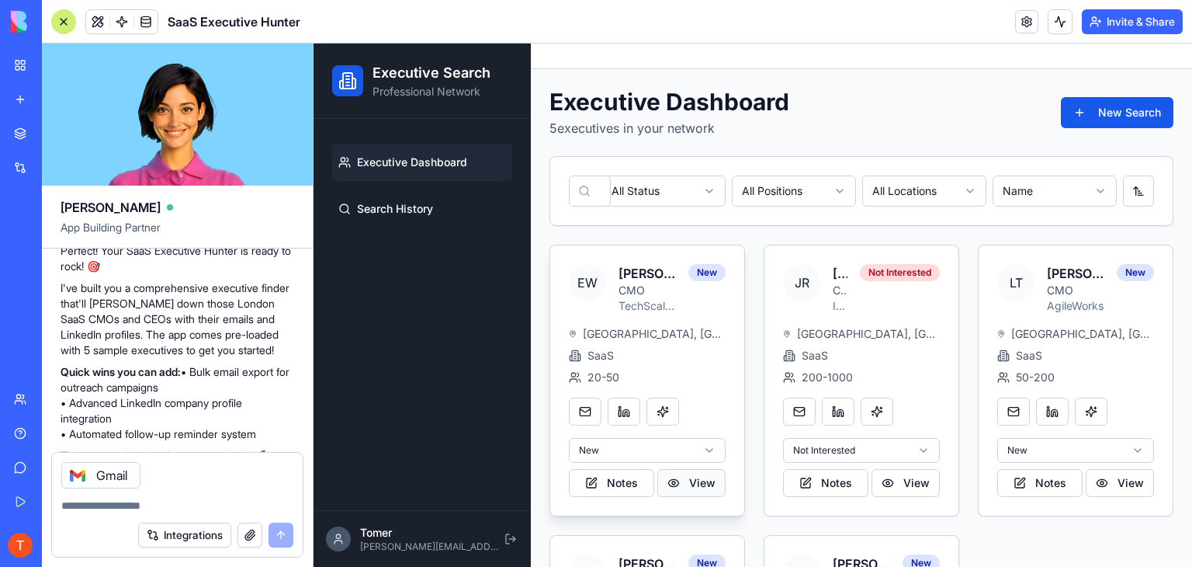
click at [672, 484] on button "View" at bounding box center [691, 483] width 68 height 28
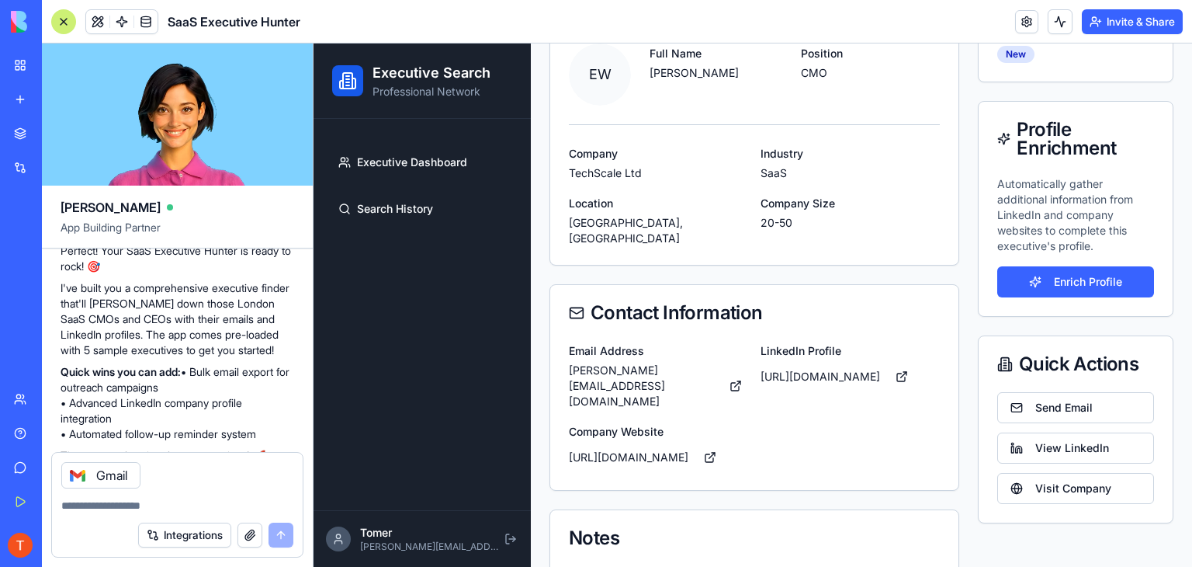
scroll to position [180, 0]
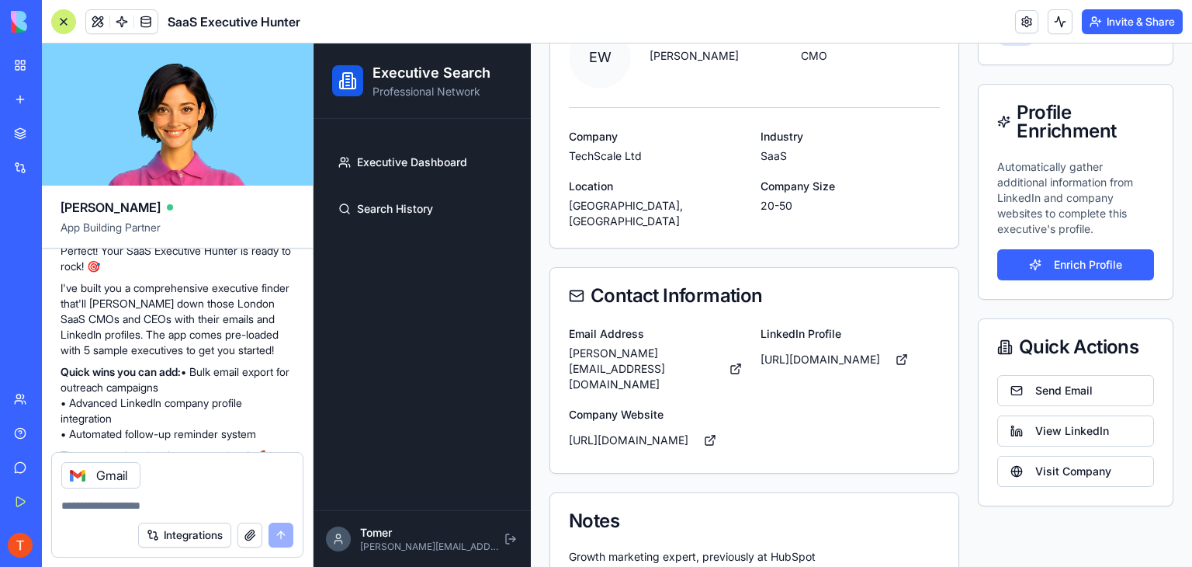
click at [713, 504] on div "Notes" at bounding box center [754, 521] width 408 height 56
drag, startPoint x: 728, startPoint y: 525, endPoint x: 754, endPoint y: 528, distance: 25.8
click at [744, 549] on p "Growth marketing expert, previously at HubSpot" at bounding box center [754, 557] width 371 height 16
click at [814, 549] on div "Growth marketing expert, previously at HubSpot" at bounding box center [754, 566] width 408 height 34
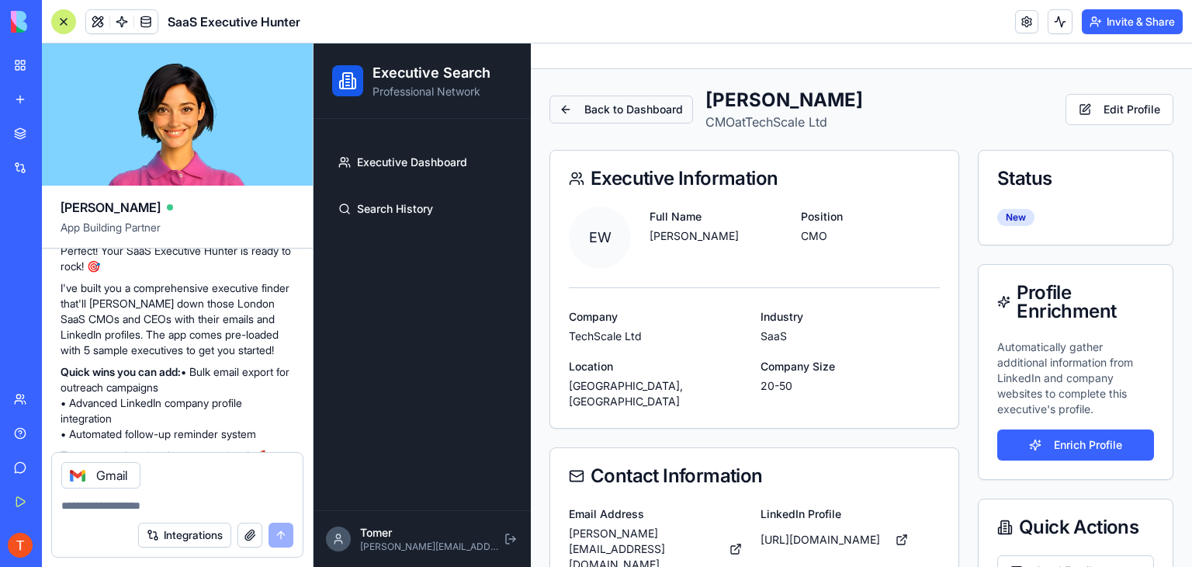
click at [601, 116] on button "Back to Dashboard" at bounding box center [622, 109] width 144 height 28
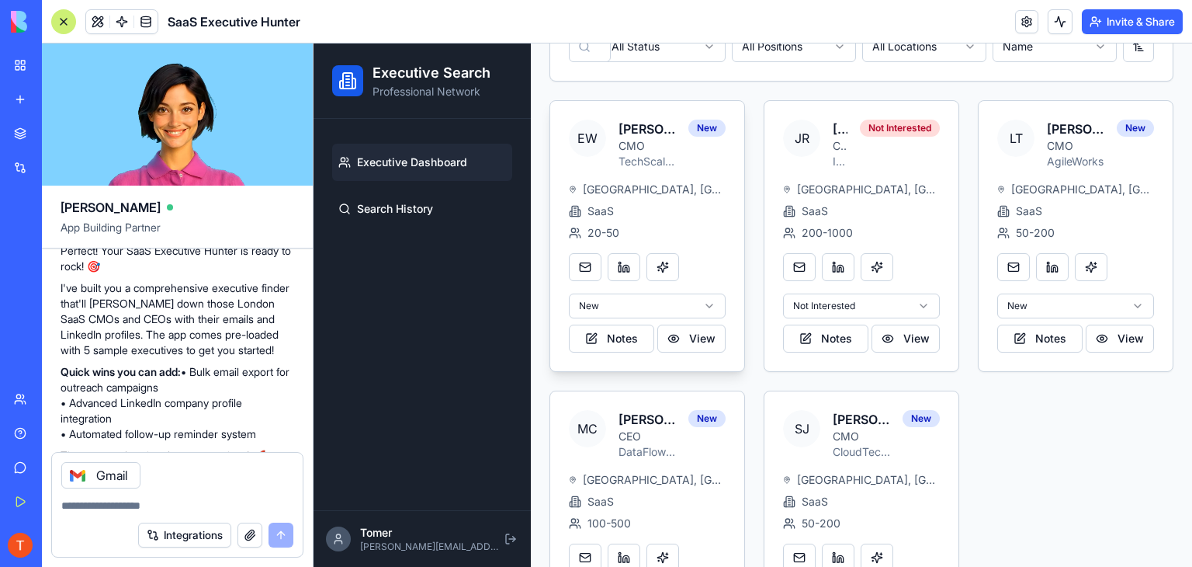
scroll to position [257, 0]
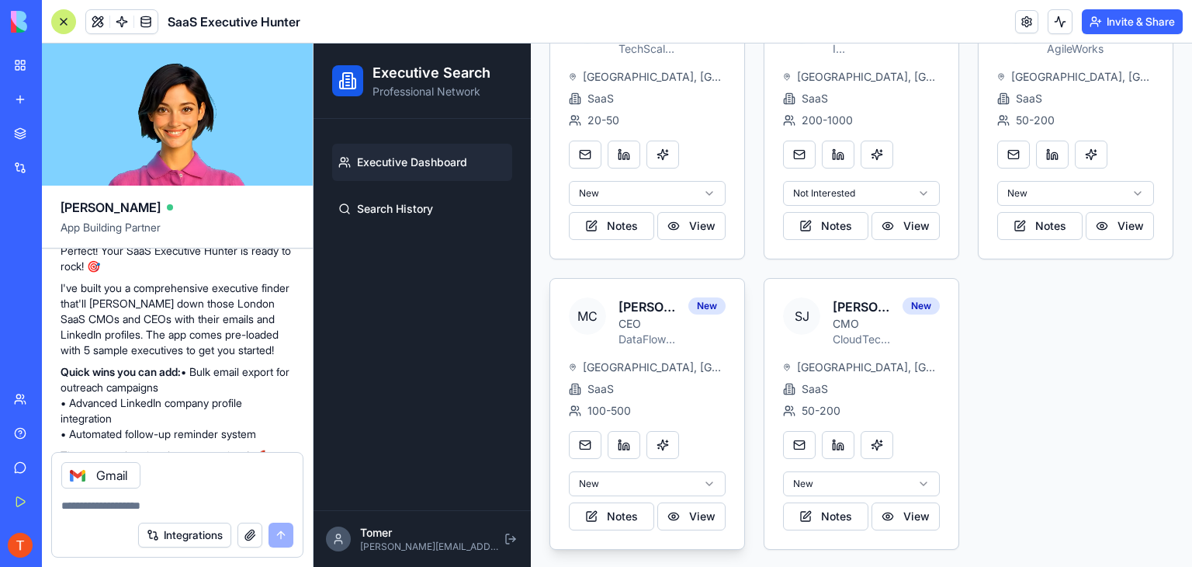
click at [699, 484] on html "Executive Search Professional Network Executive Dashboard Search History Tomer …" at bounding box center [753, 178] width 879 height 782
click at [502, 543] on button at bounding box center [510, 538] width 16 height 31
